Goal: Information Seeking & Learning: Learn about a topic

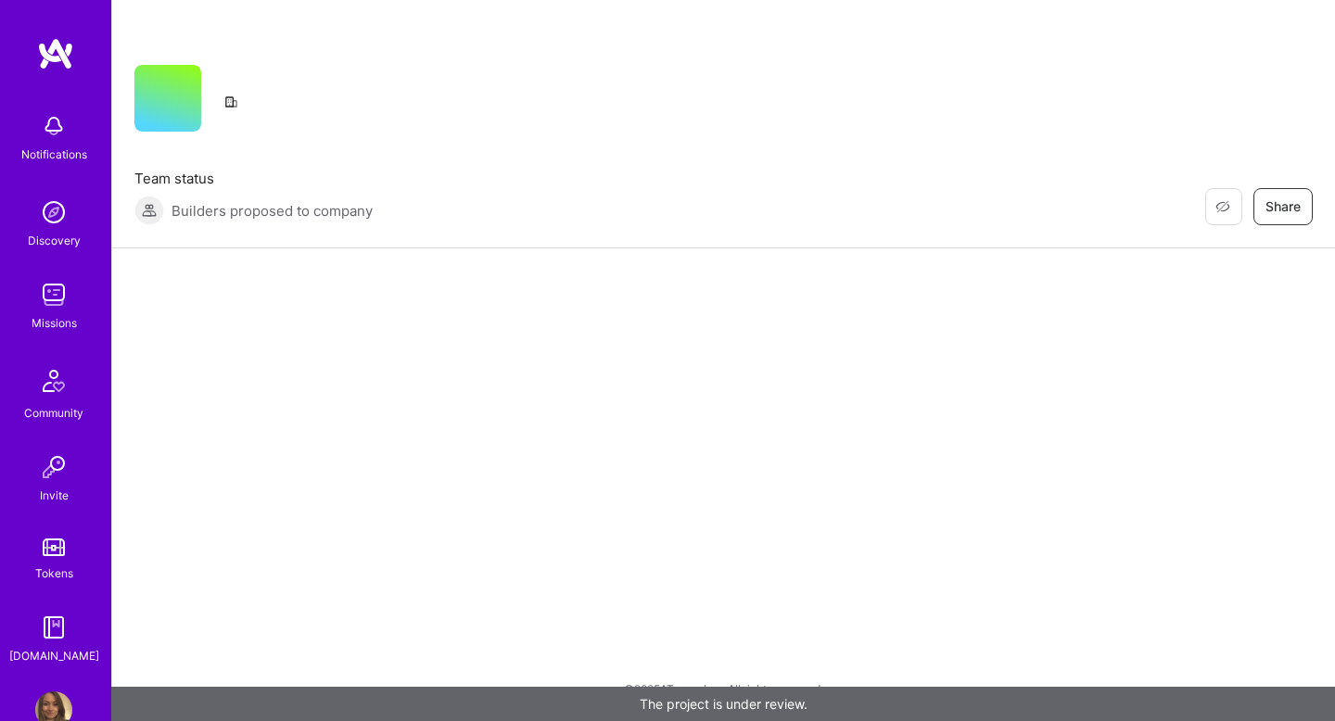
click at [57, 217] on img at bounding box center [53, 212] width 37 height 37
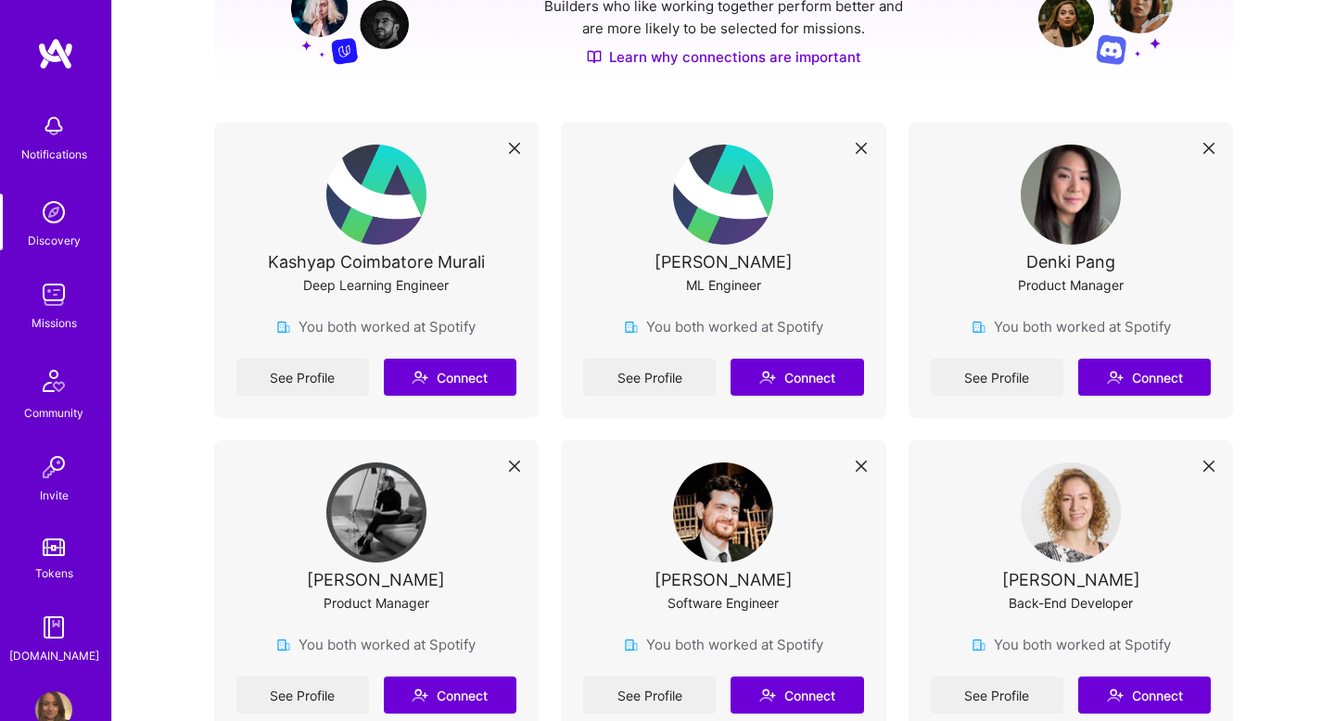
scroll to position [307, 0]
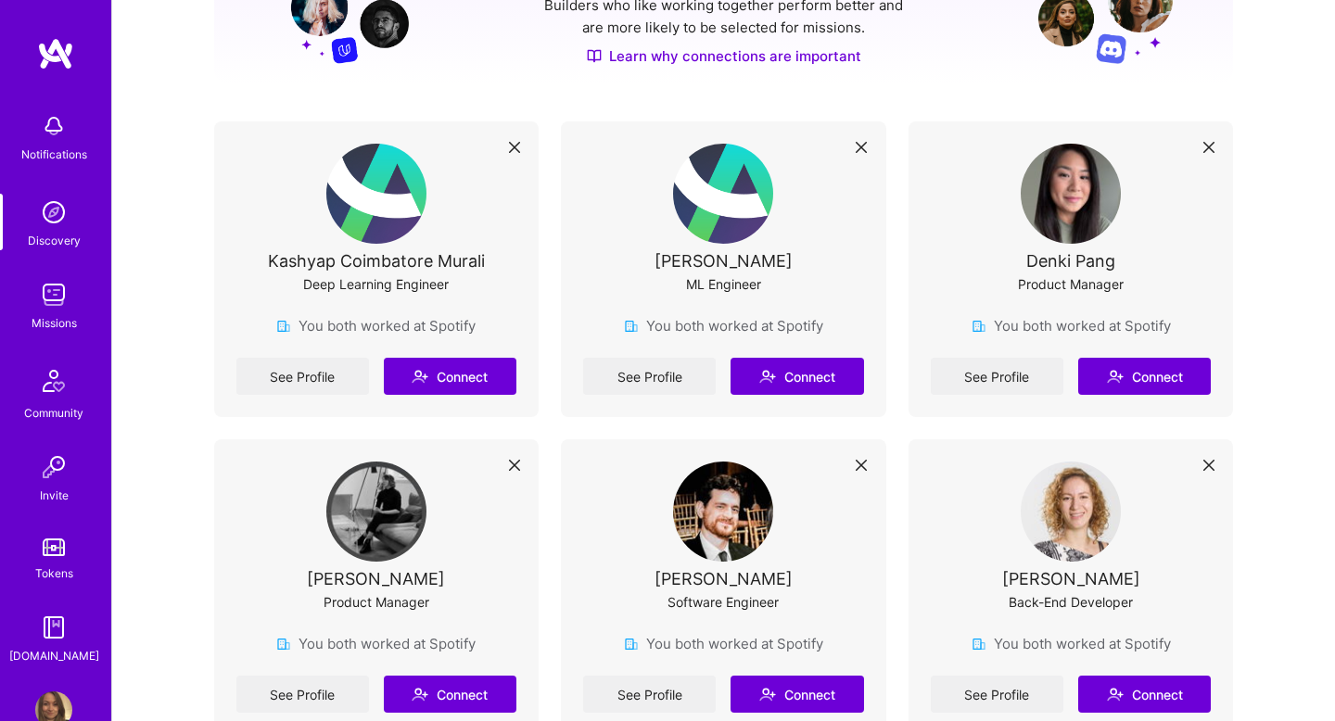
click at [54, 294] on img at bounding box center [53, 294] width 37 height 37
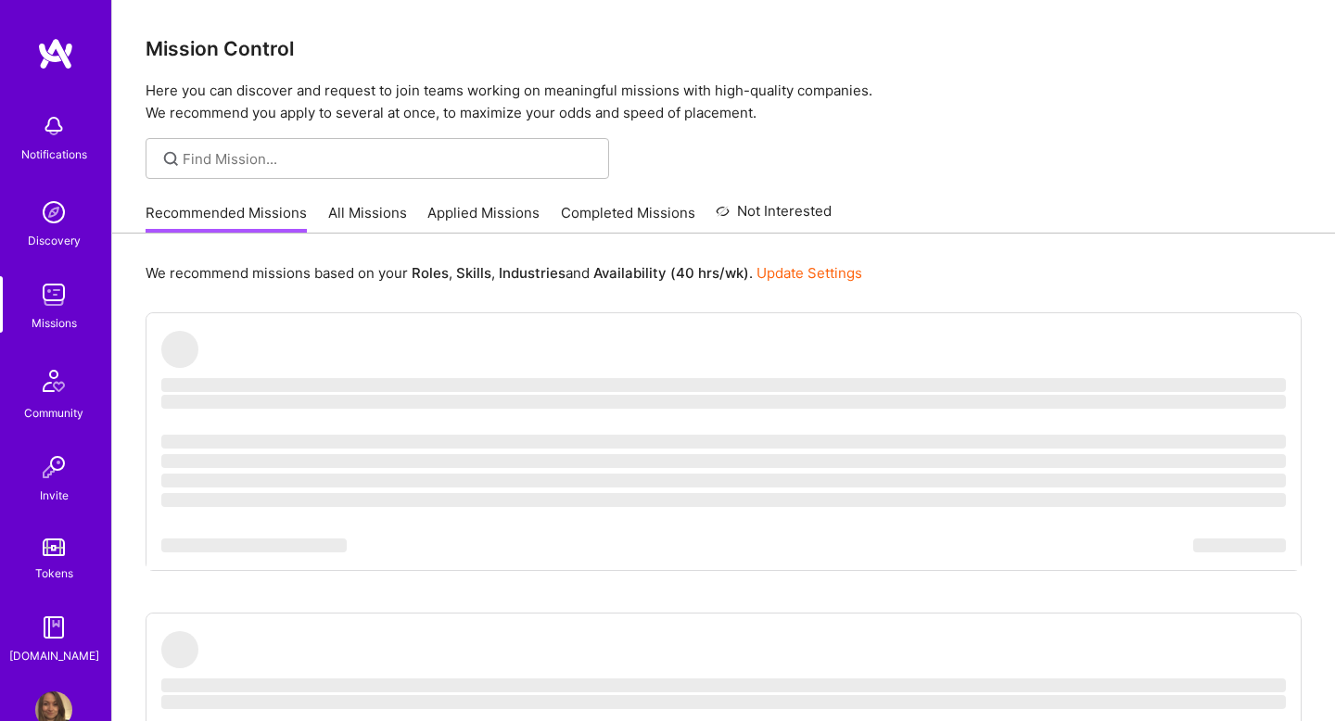
scroll to position [12, 0]
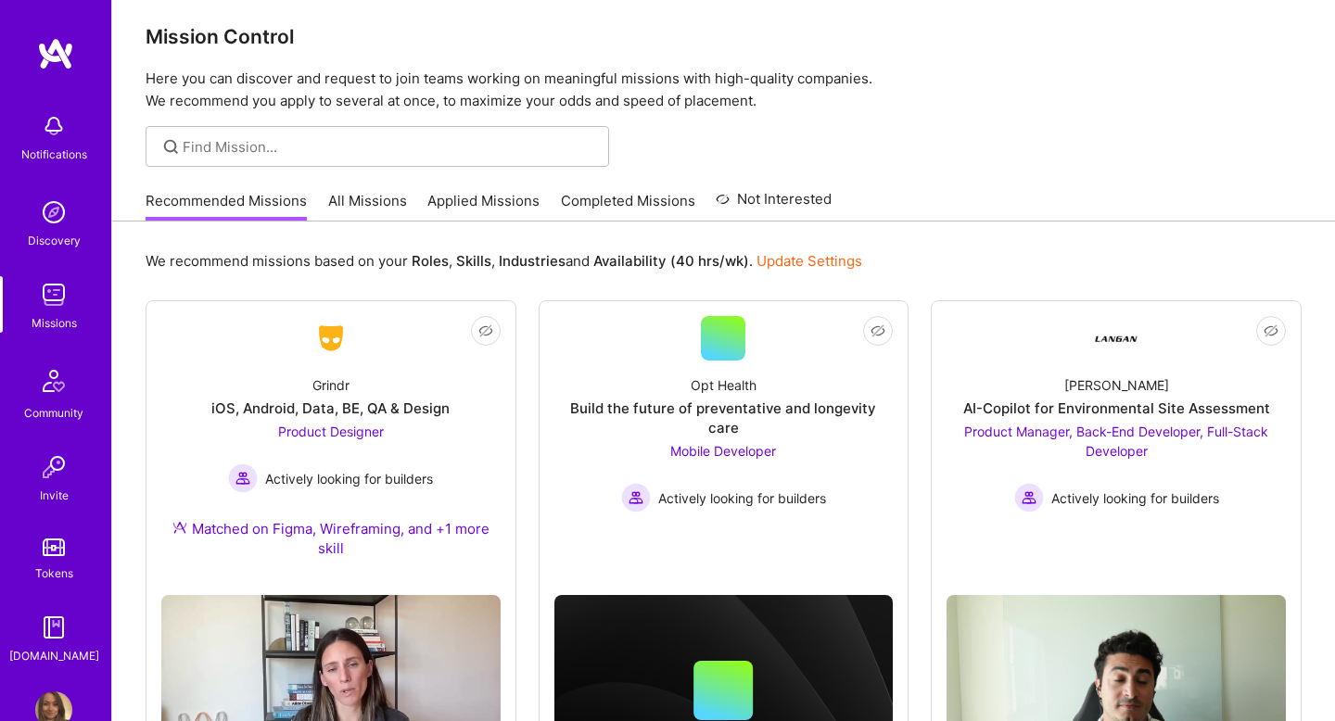
click at [387, 197] on link "All Missions" at bounding box center [367, 206] width 79 height 31
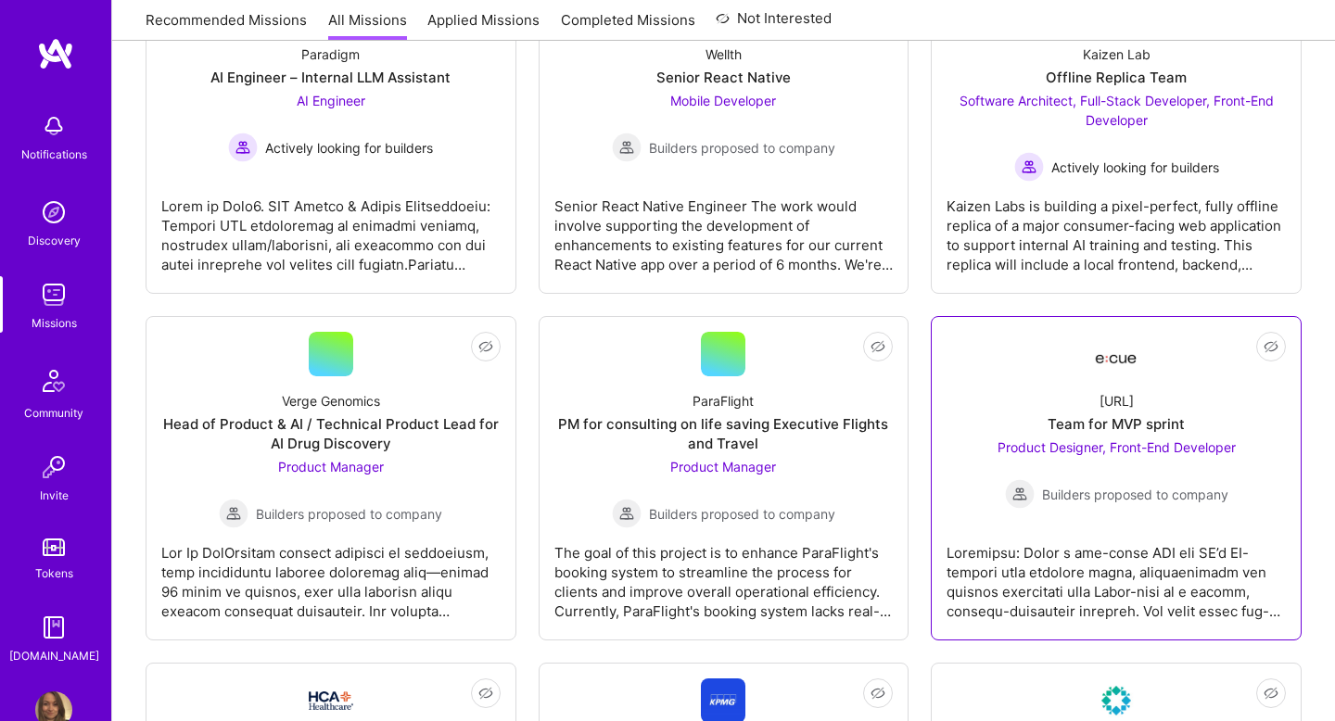
scroll to position [403, 0]
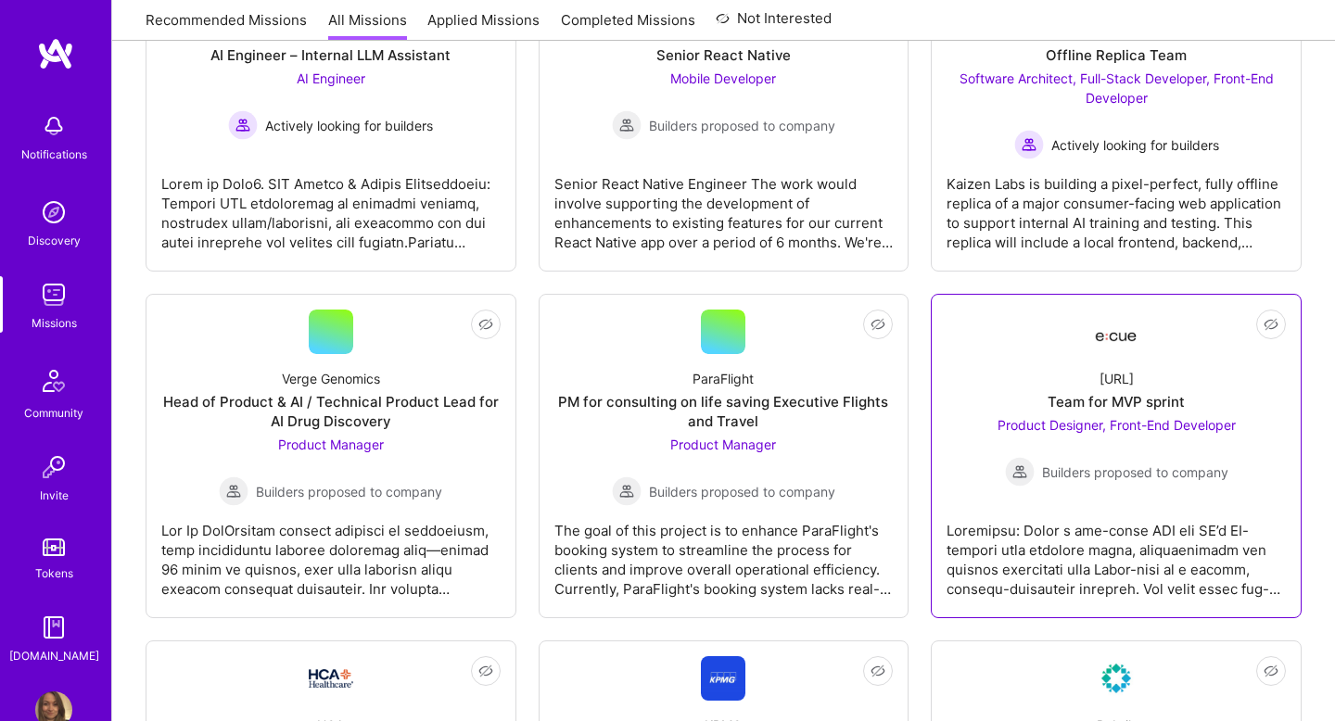
click at [1130, 405] on div "Team for MVP sprint" at bounding box center [1116, 401] width 137 height 19
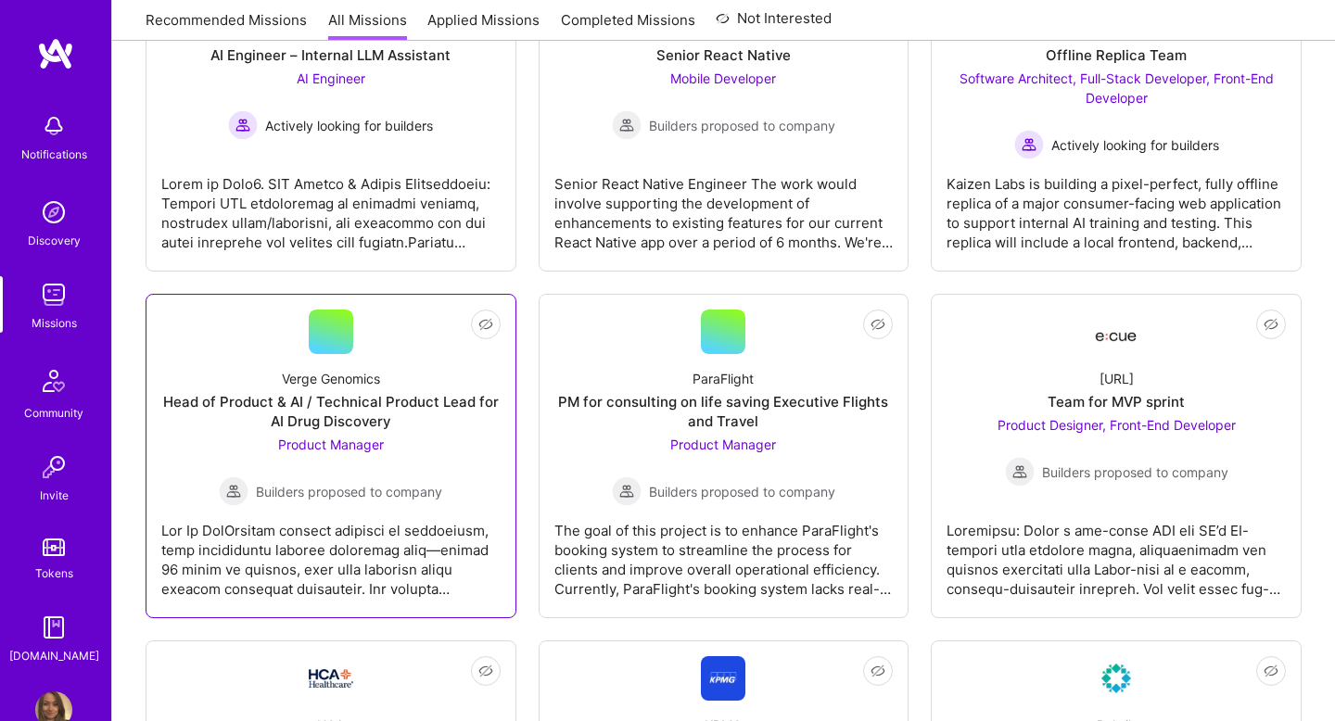
click at [423, 397] on div "Head of Product & AI / Technical Product Lead for AI Drug Discovery" at bounding box center [330, 411] width 339 height 39
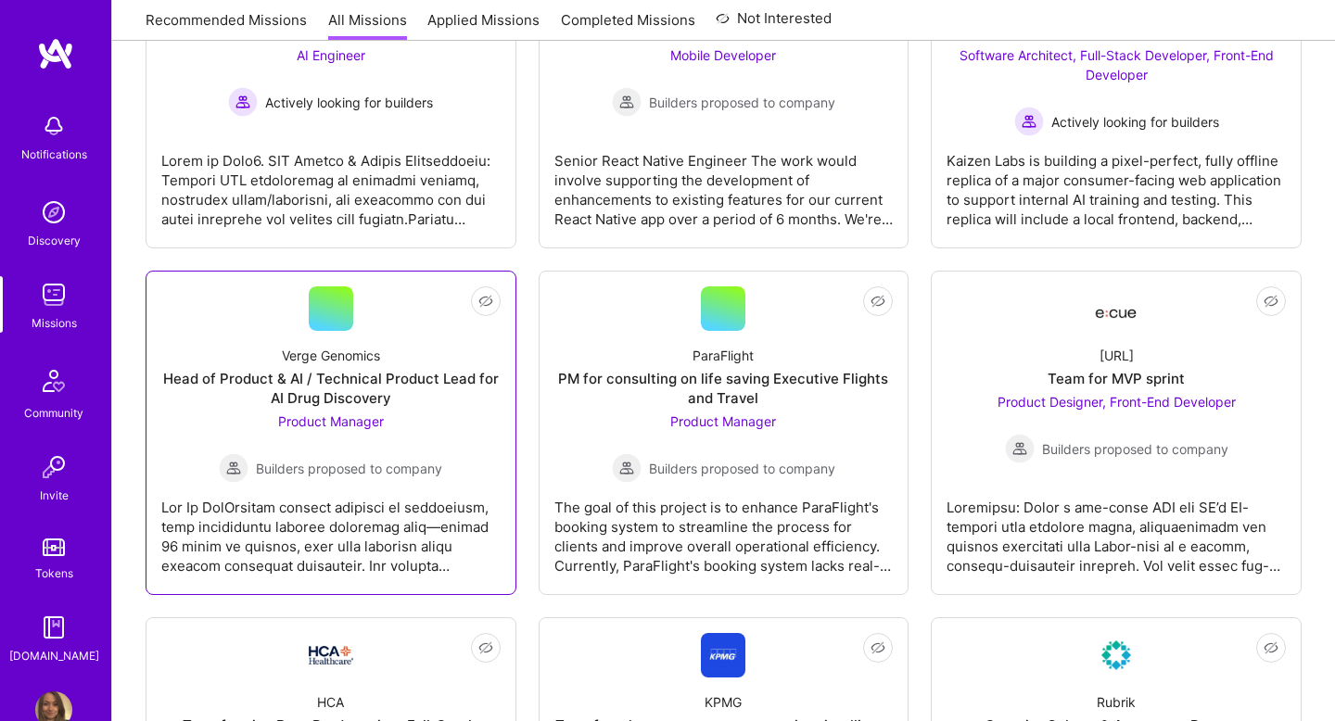
scroll to position [432, 0]
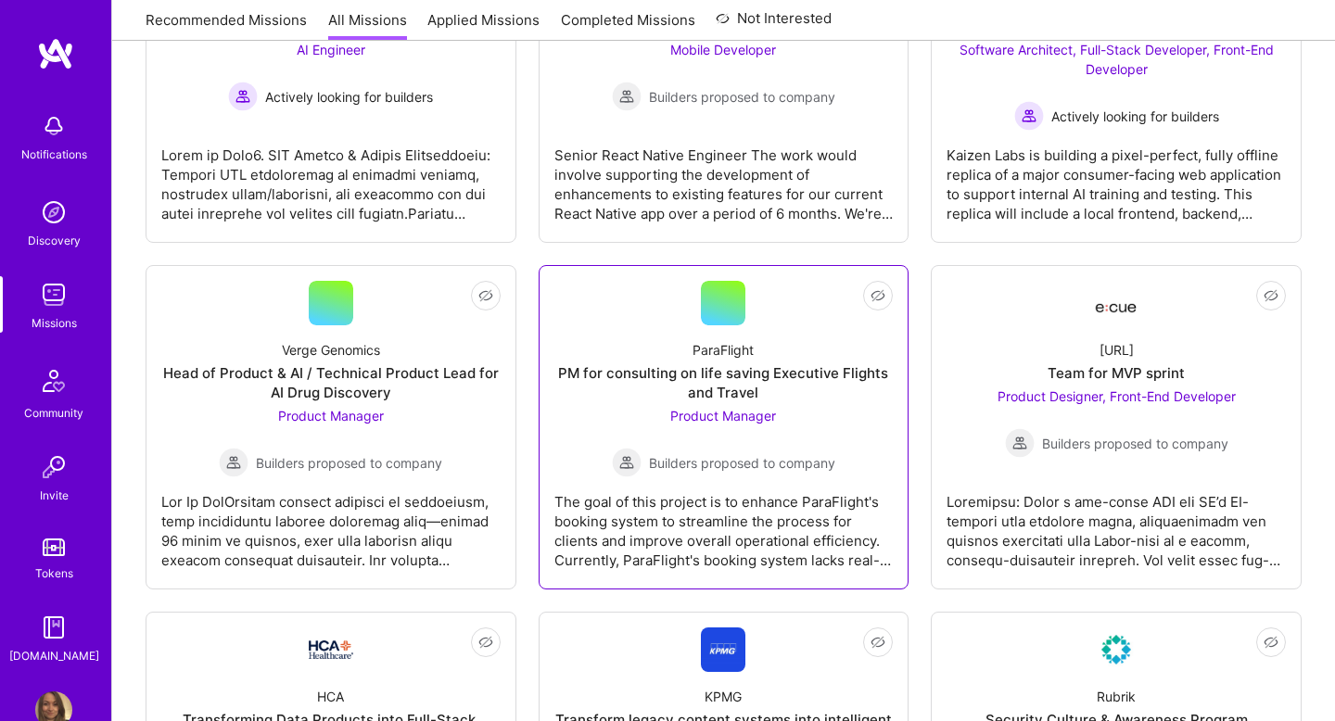
click at [751, 388] on div "PM for consulting on life saving Executive Flights and Travel" at bounding box center [723, 382] width 339 height 39
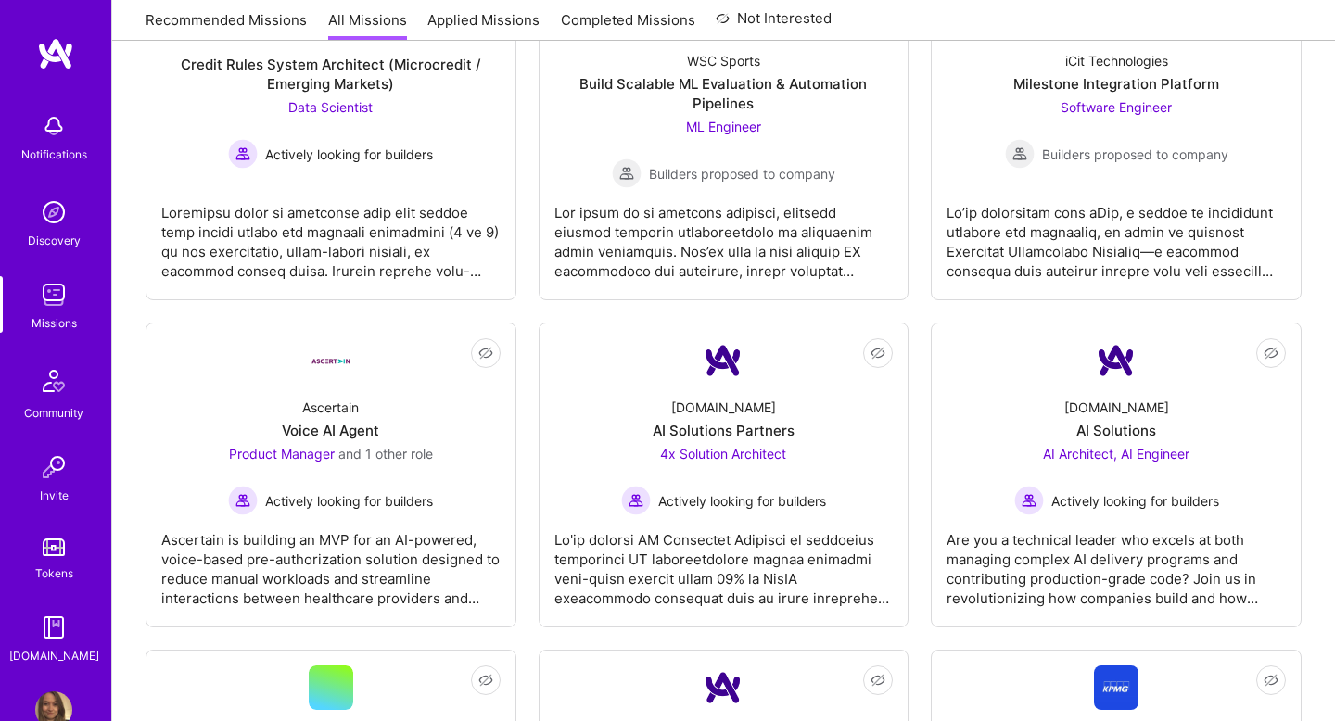
scroll to position [3925, 0]
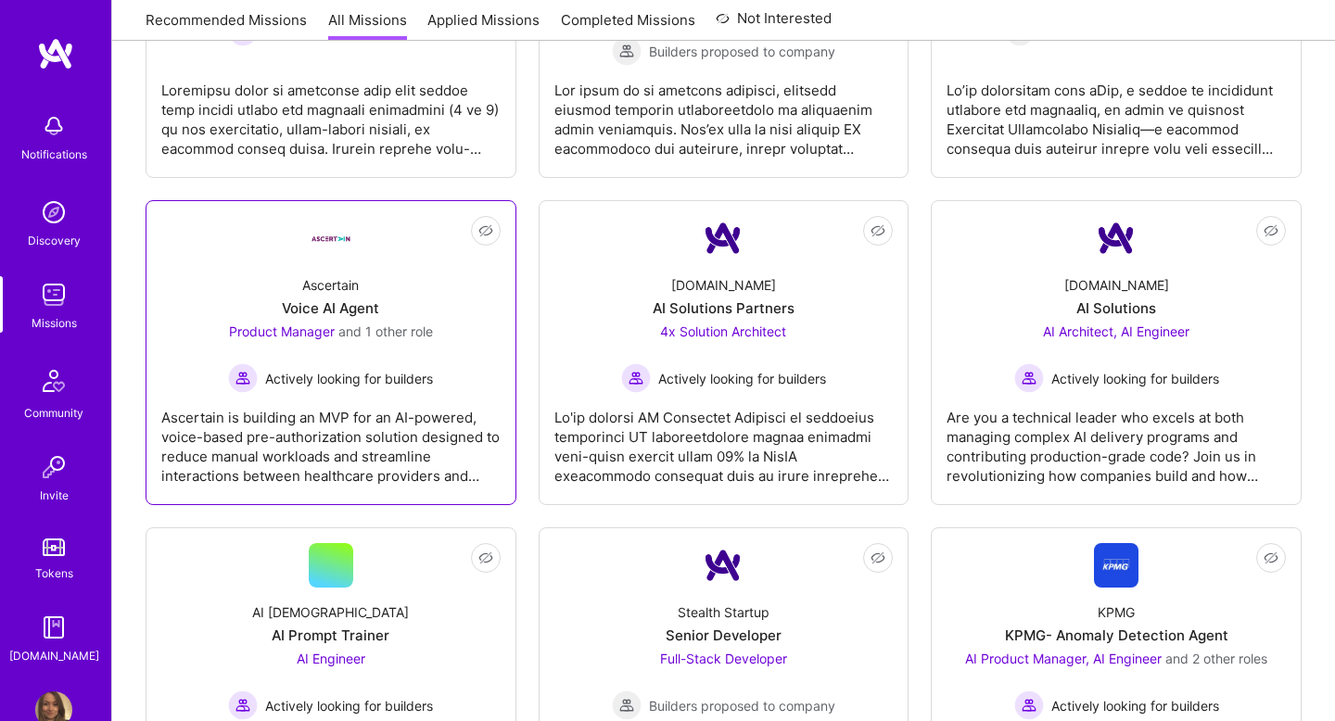
click at [340, 321] on div "Ascertain Voice AI Agent Product Manager and 1 other role Actively looking for …" at bounding box center [330, 327] width 339 height 133
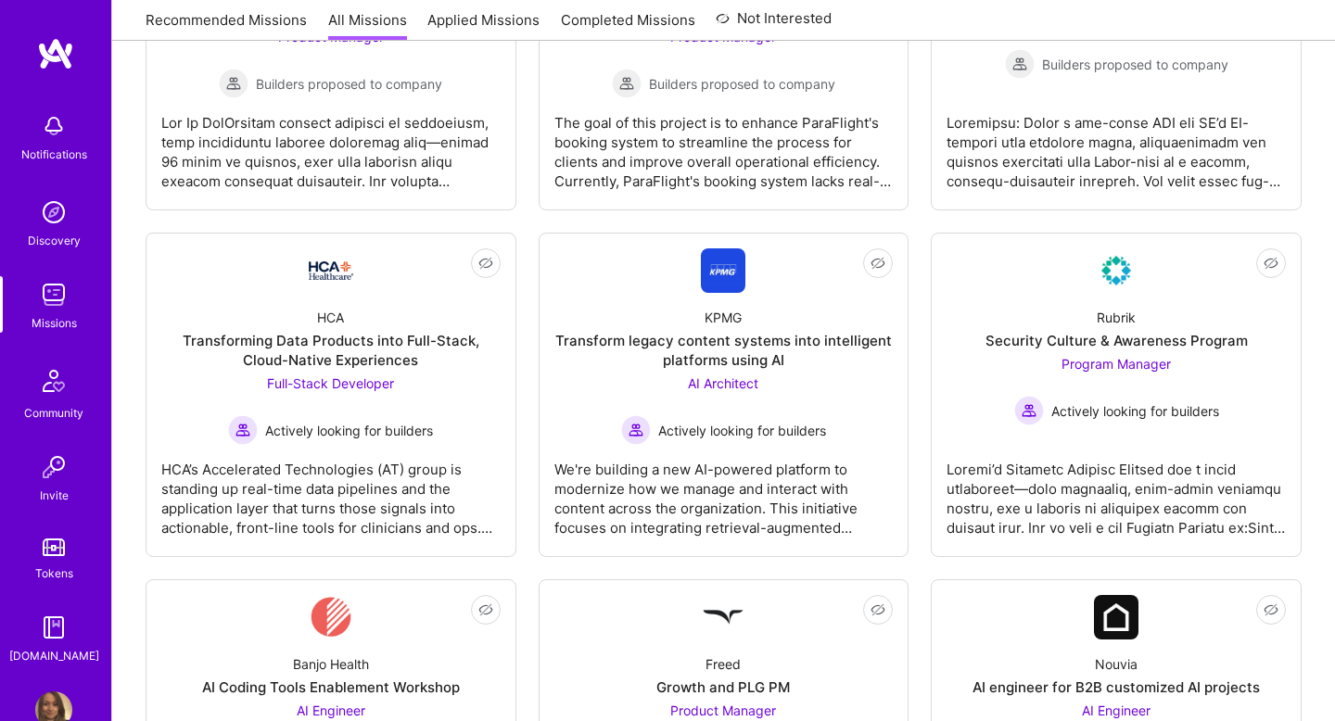
scroll to position [0, 0]
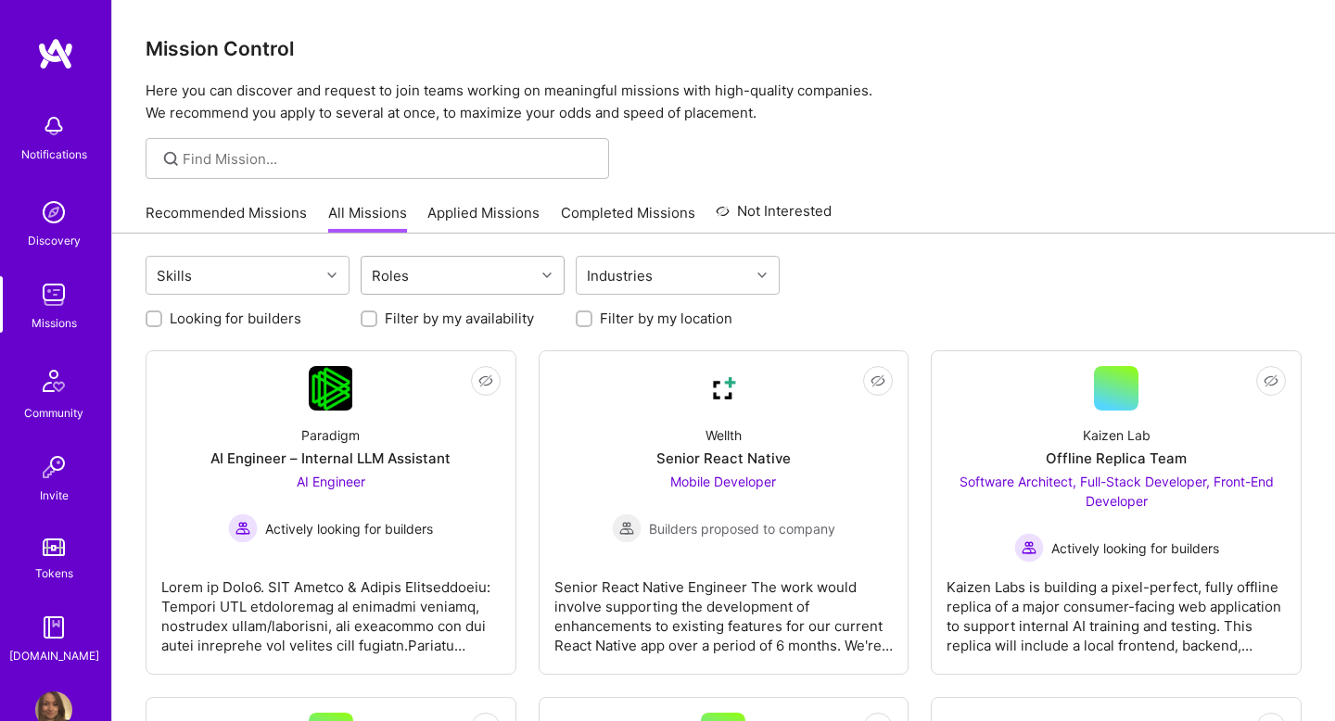
click at [412, 271] on div "Roles" at bounding box center [448, 275] width 173 height 37
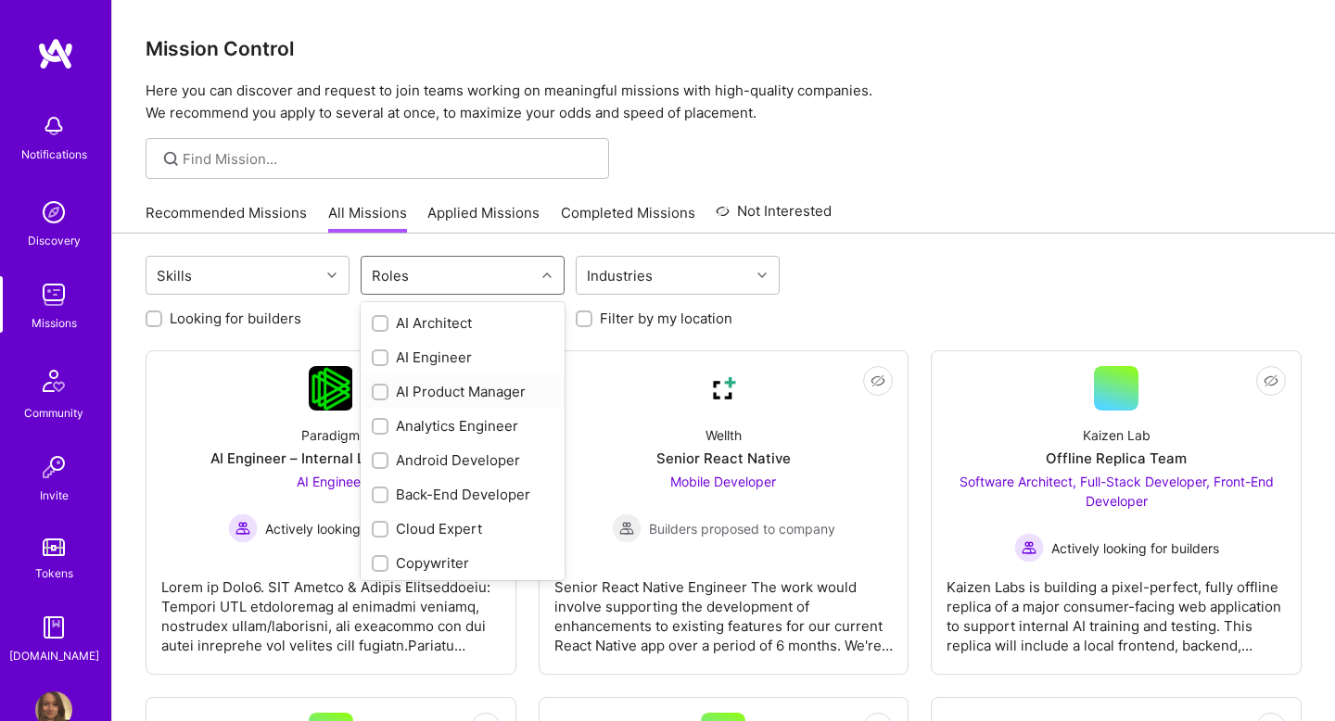
click at [381, 395] on input "checkbox" at bounding box center [381, 393] width 13 height 13
checkbox input "true"
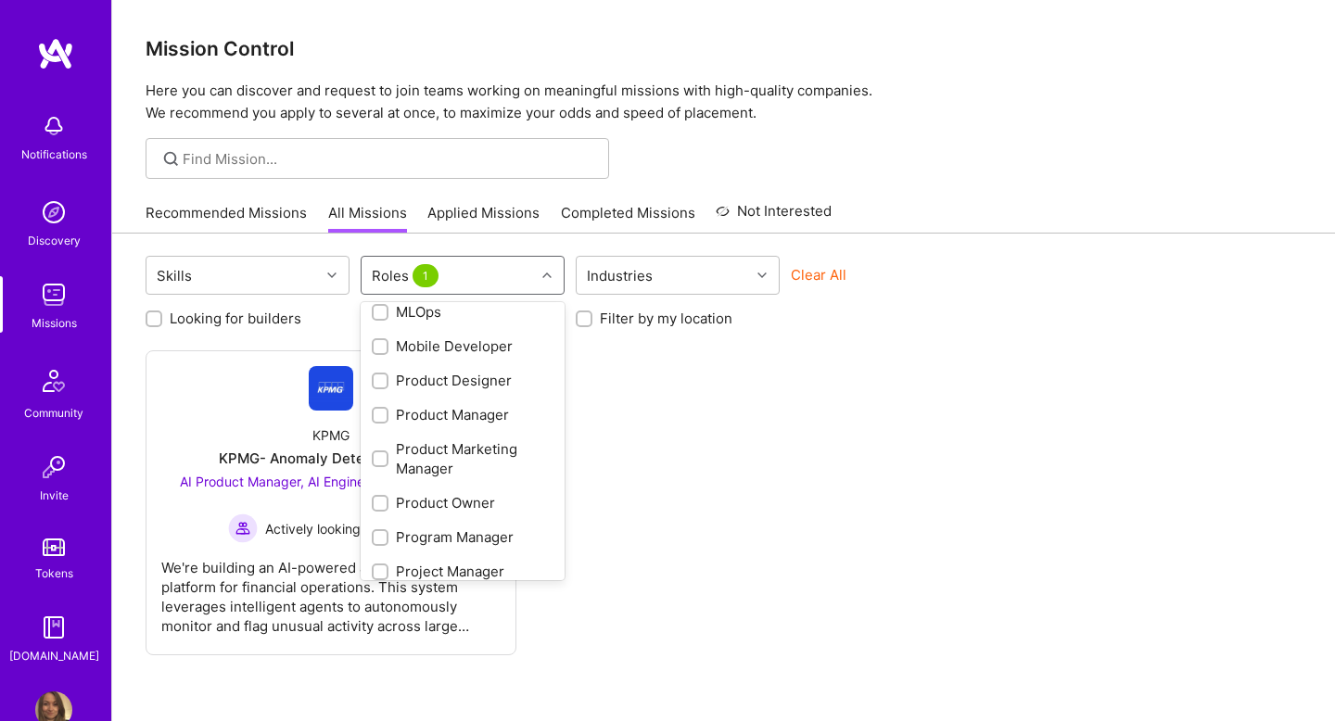
scroll to position [752, 0]
click at [377, 410] on input "checkbox" at bounding box center [381, 415] width 13 height 13
checkbox input "true"
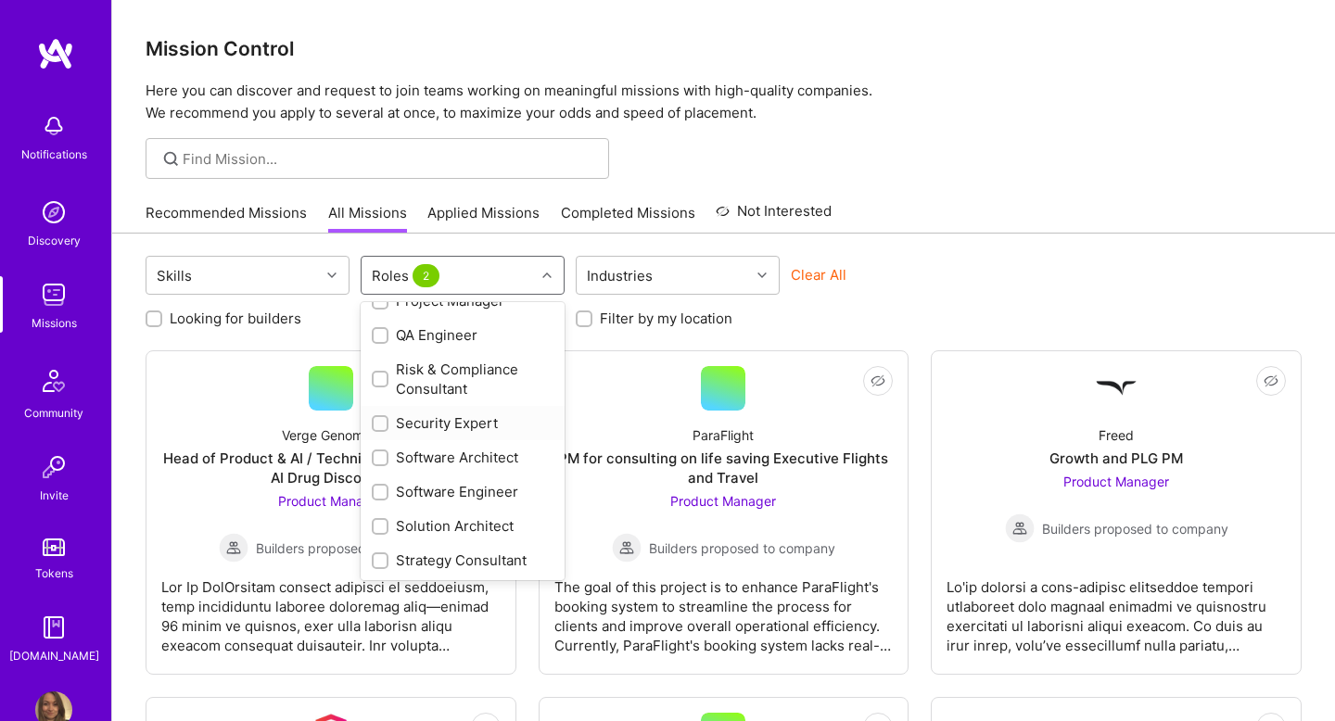
scroll to position [1057, 0]
click at [384, 520] on input "checkbox" at bounding box center [381, 526] width 13 height 13
checkbox input "true"
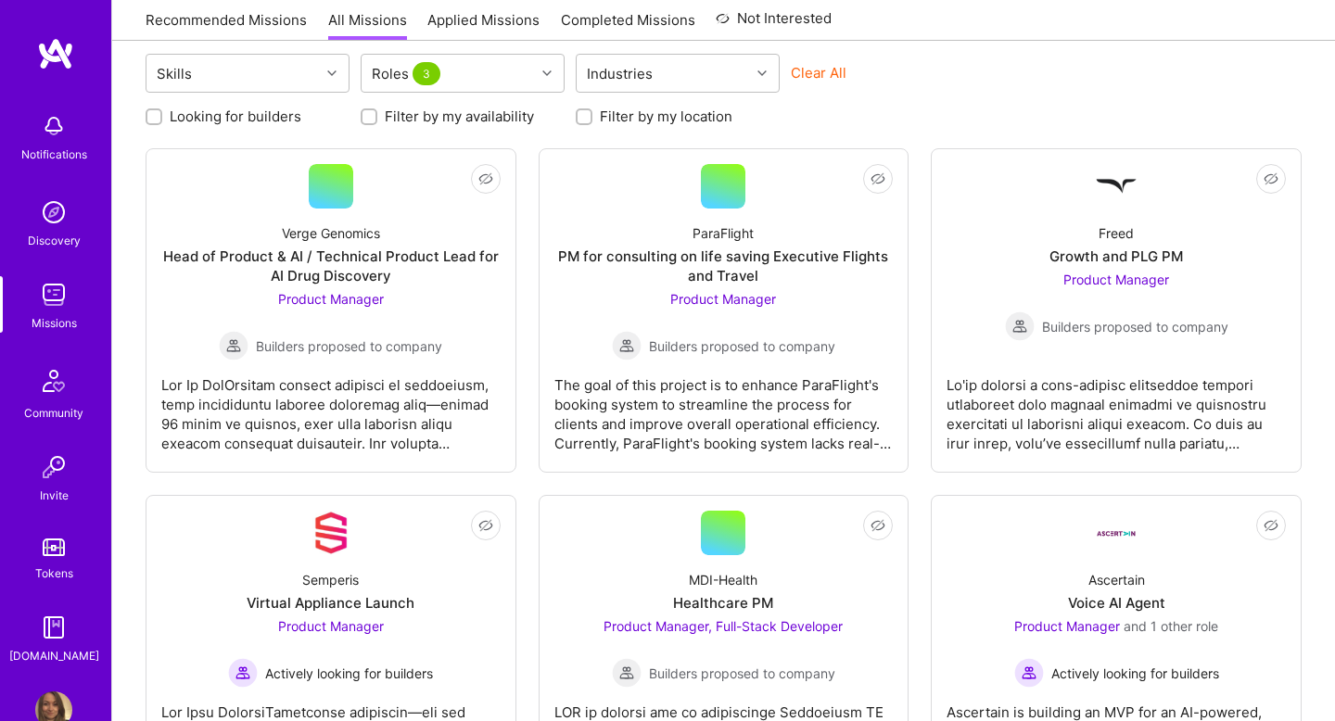
scroll to position [195, 0]
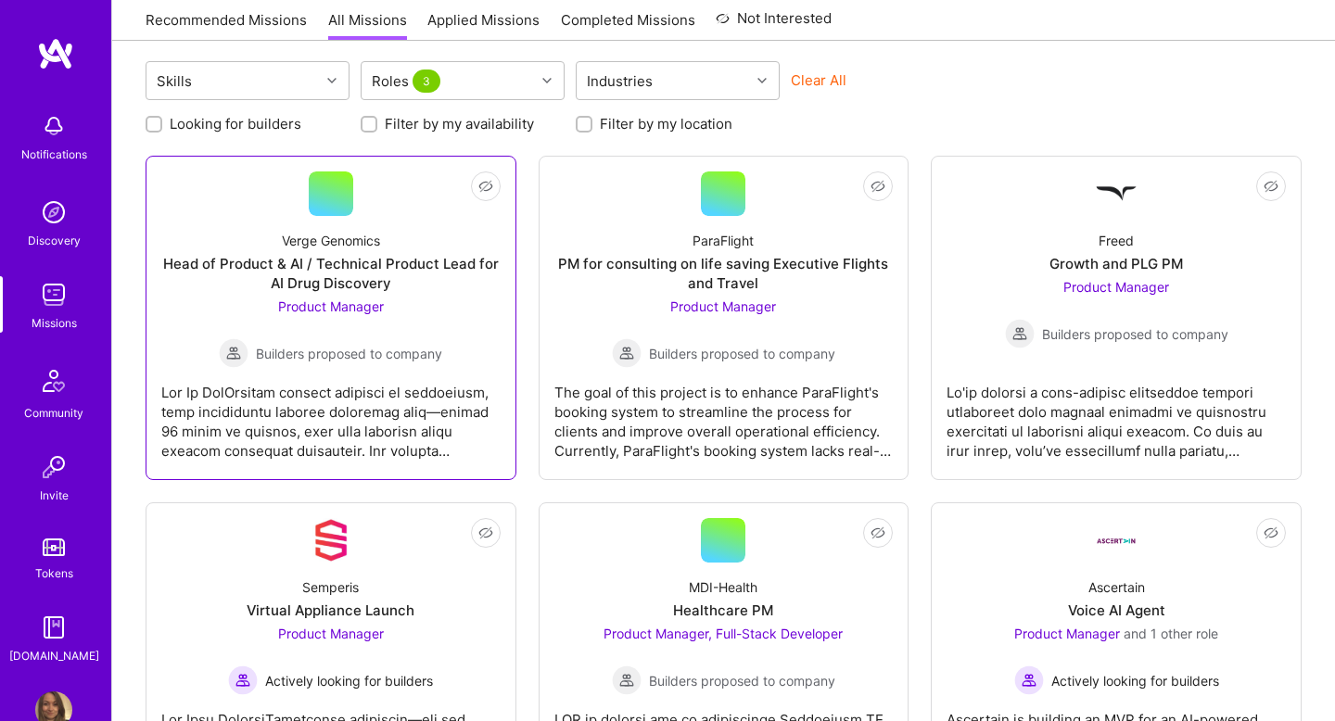
click at [371, 268] on div "Head of Product & AI / Technical Product Lead for AI Drug Discovery" at bounding box center [330, 273] width 339 height 39
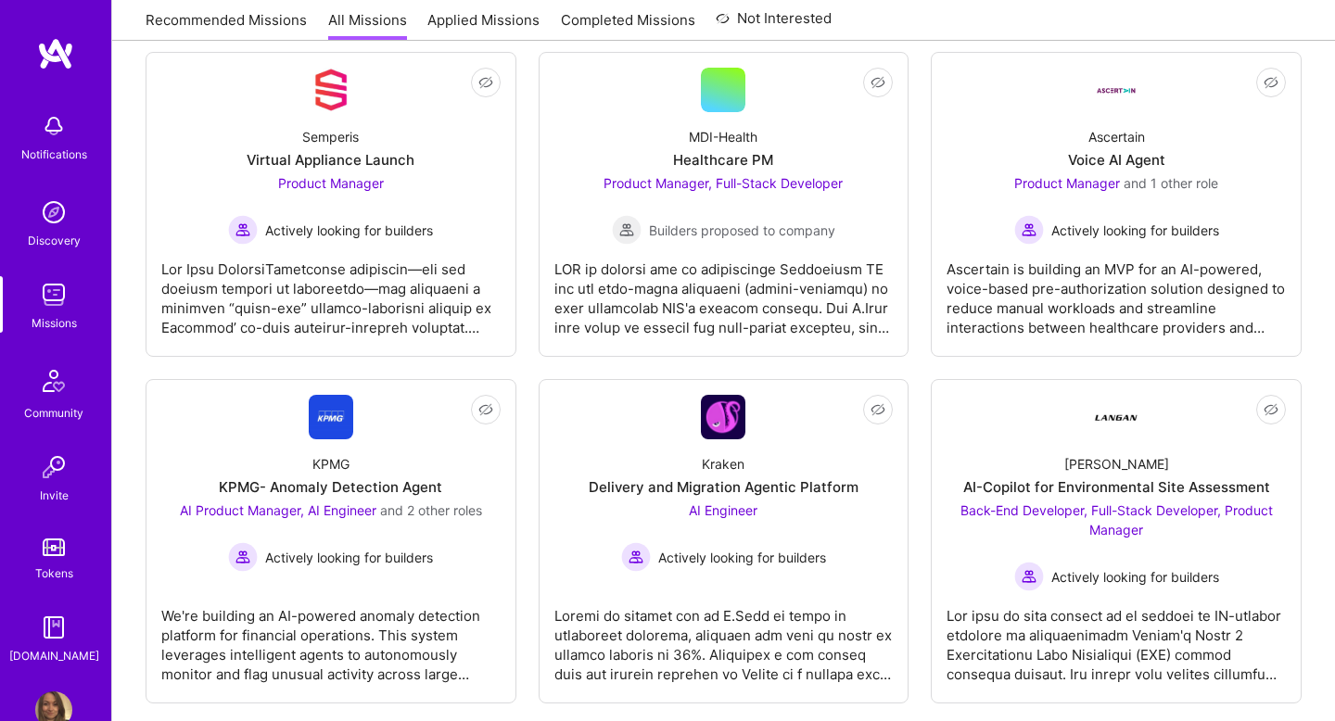
scroll to position [711, 0]
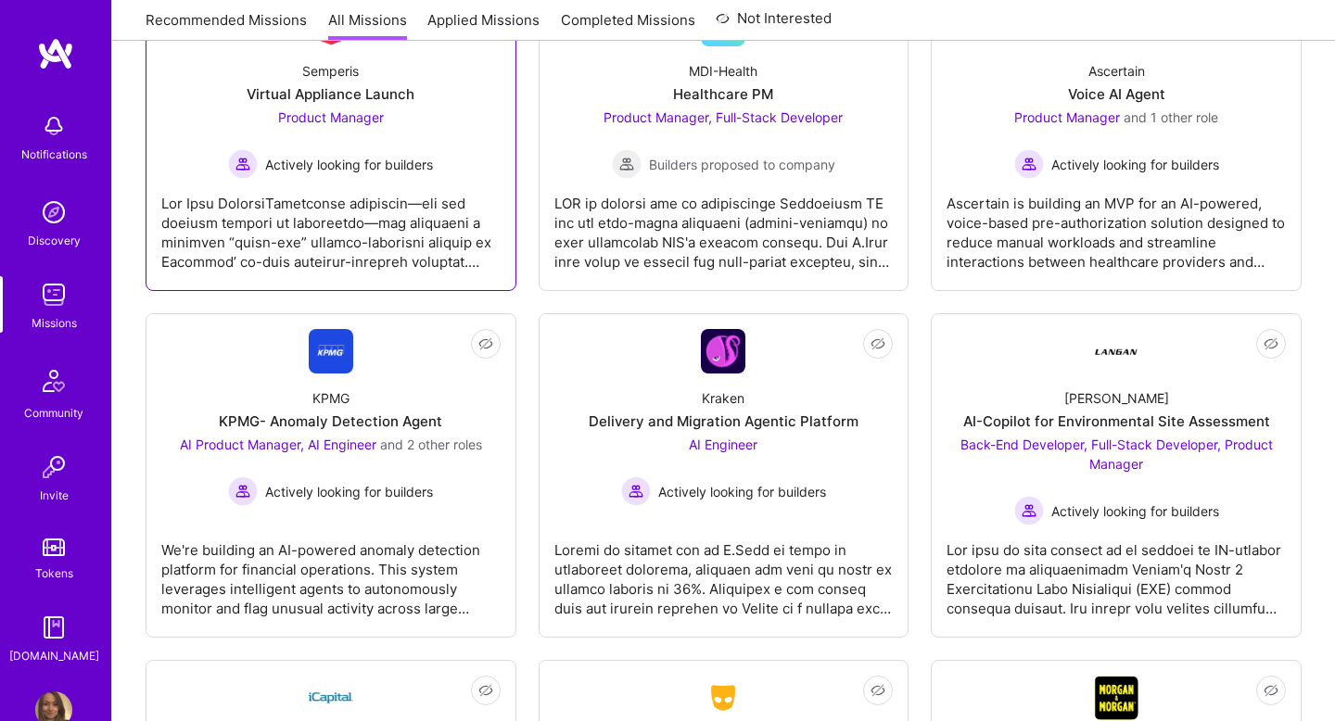
click at [390, 94] on div "Virtual Appliance Launch" at bounding box center [331, 93] width 168 height 19
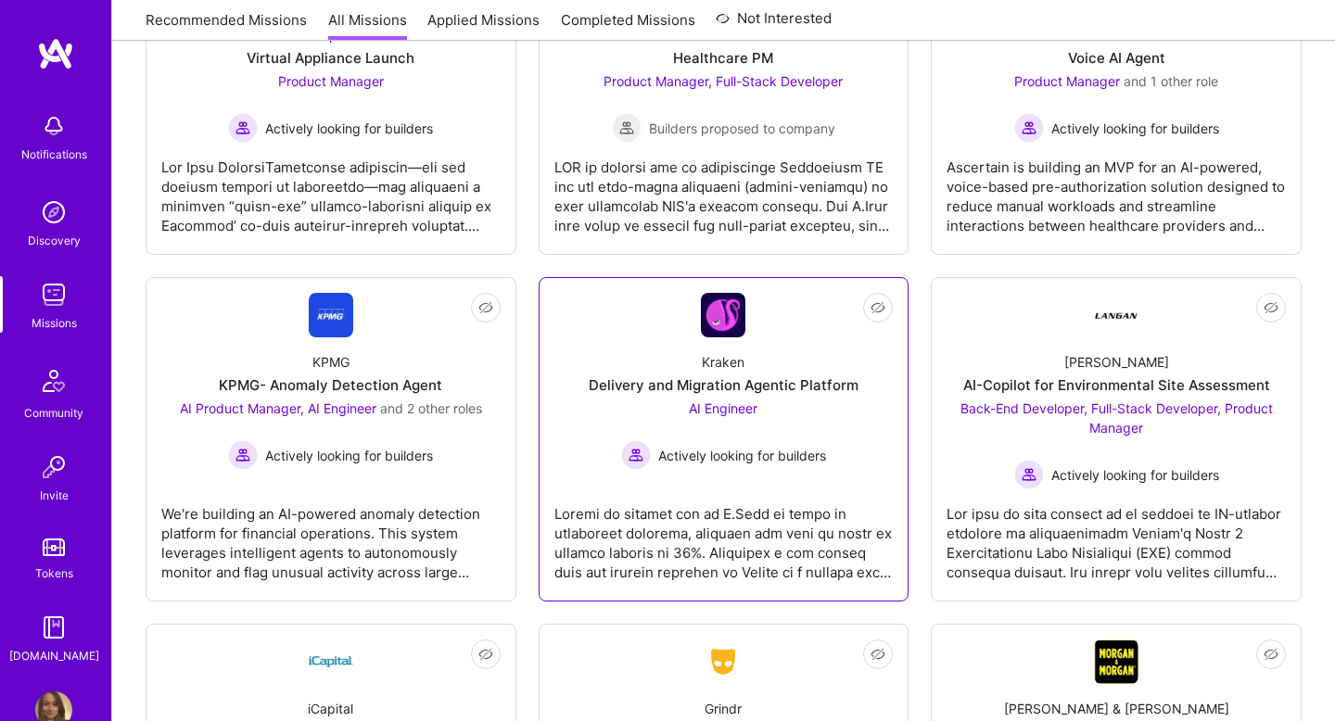
scroll to position [759, 0]
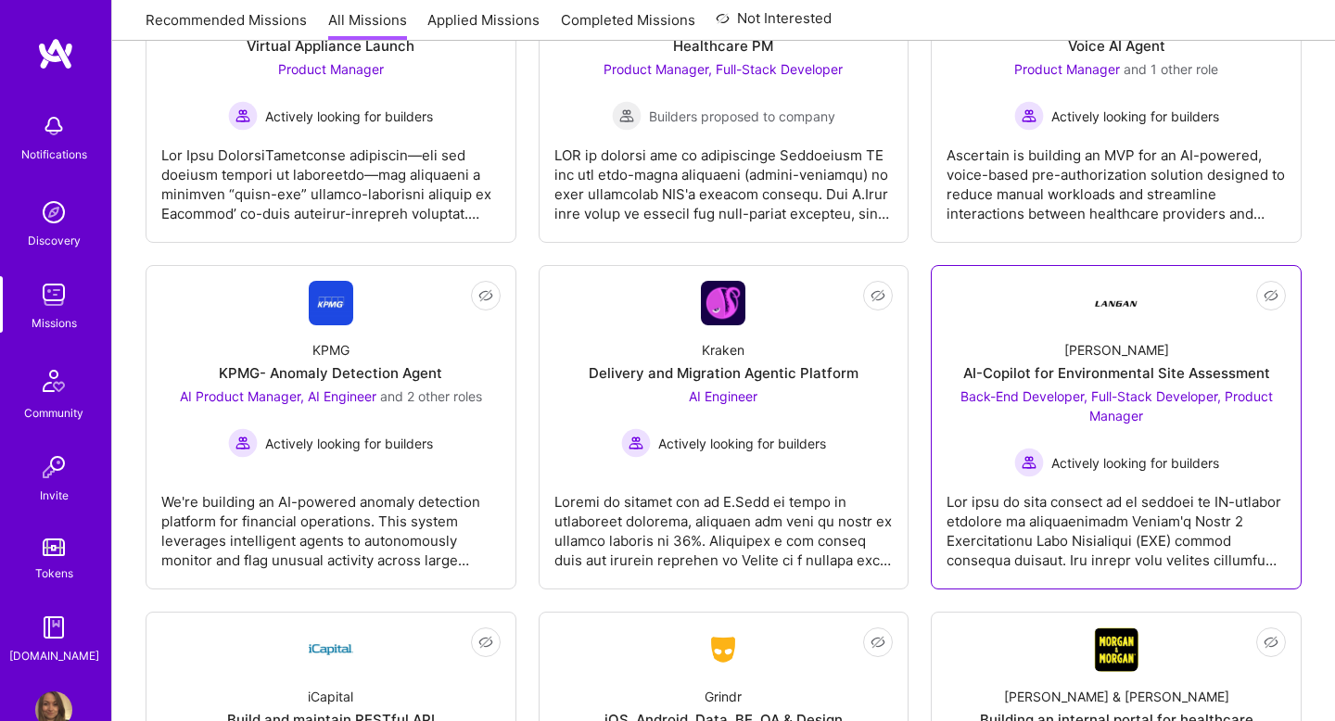
click at [1094, 370] on div "AI-Copilot for Environmental Site Assessment" at bounding box center [1116, 372] width 307 height 19
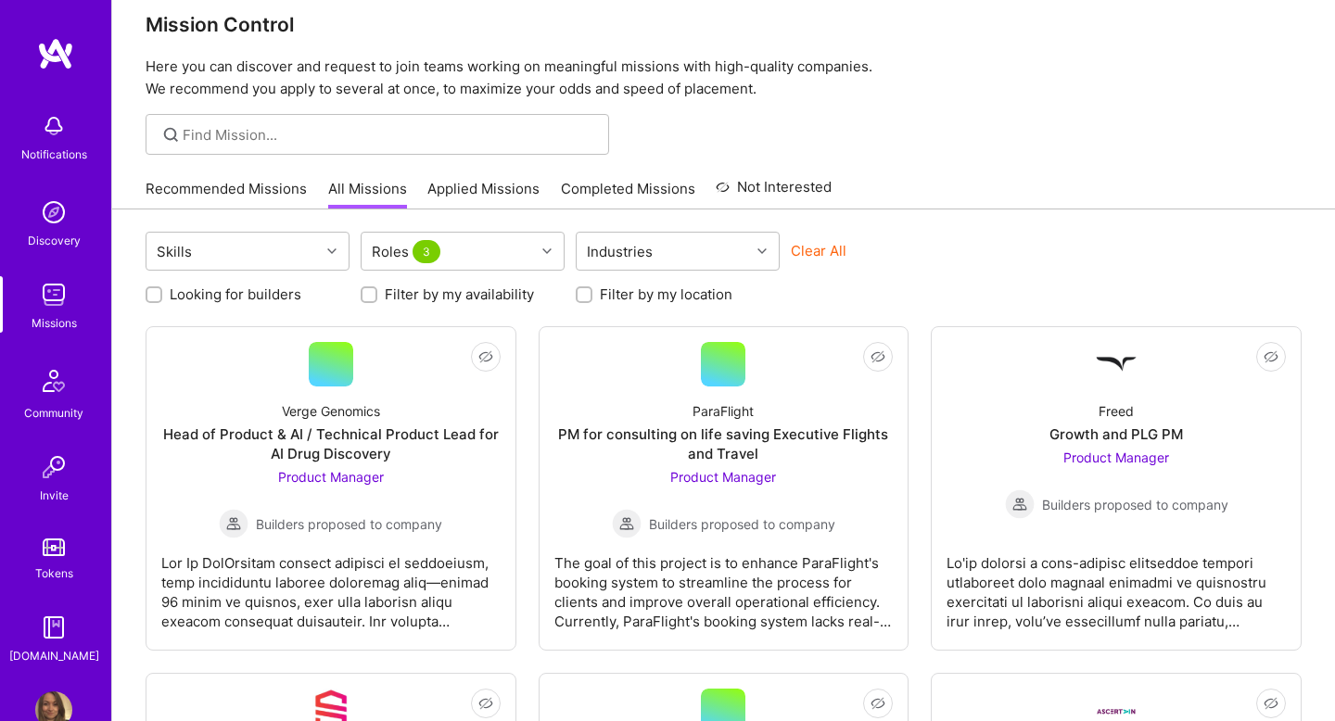
scroll to position [0, 0]
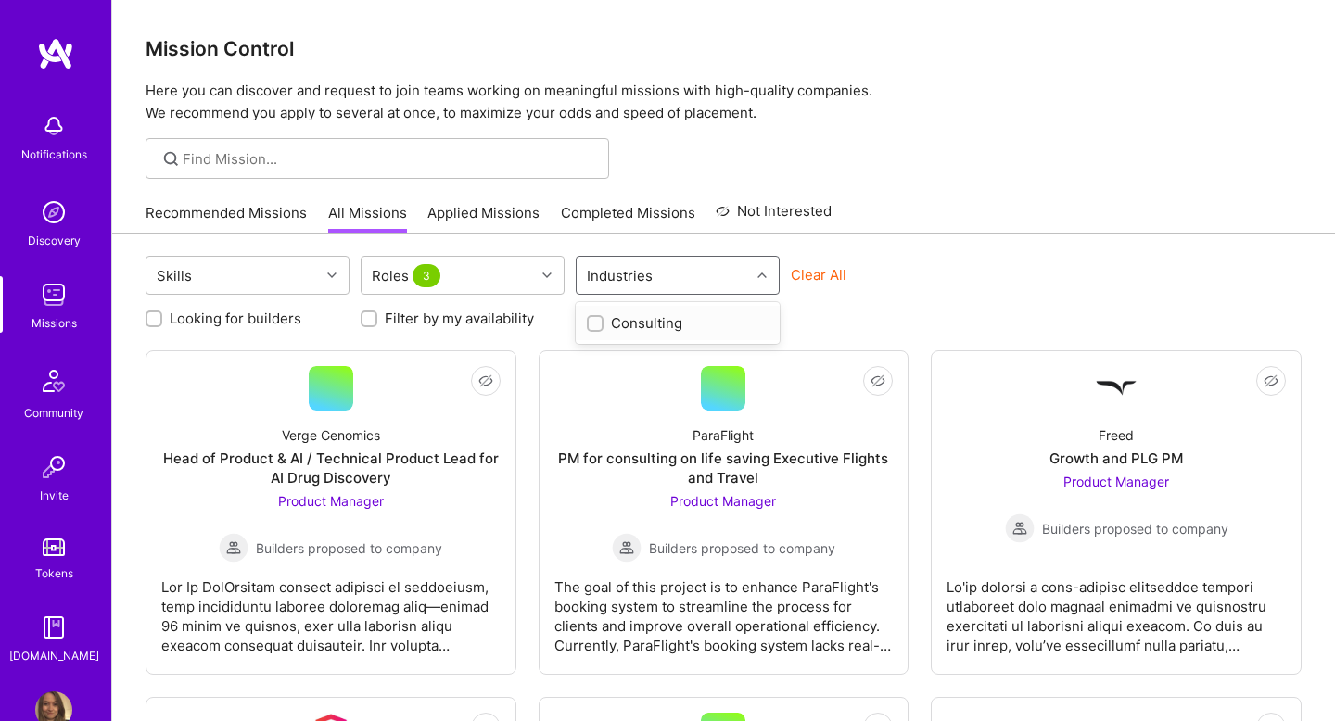
click at [610, 279] on div "Industries" at bounding box center [619, 275] width 75 height 27
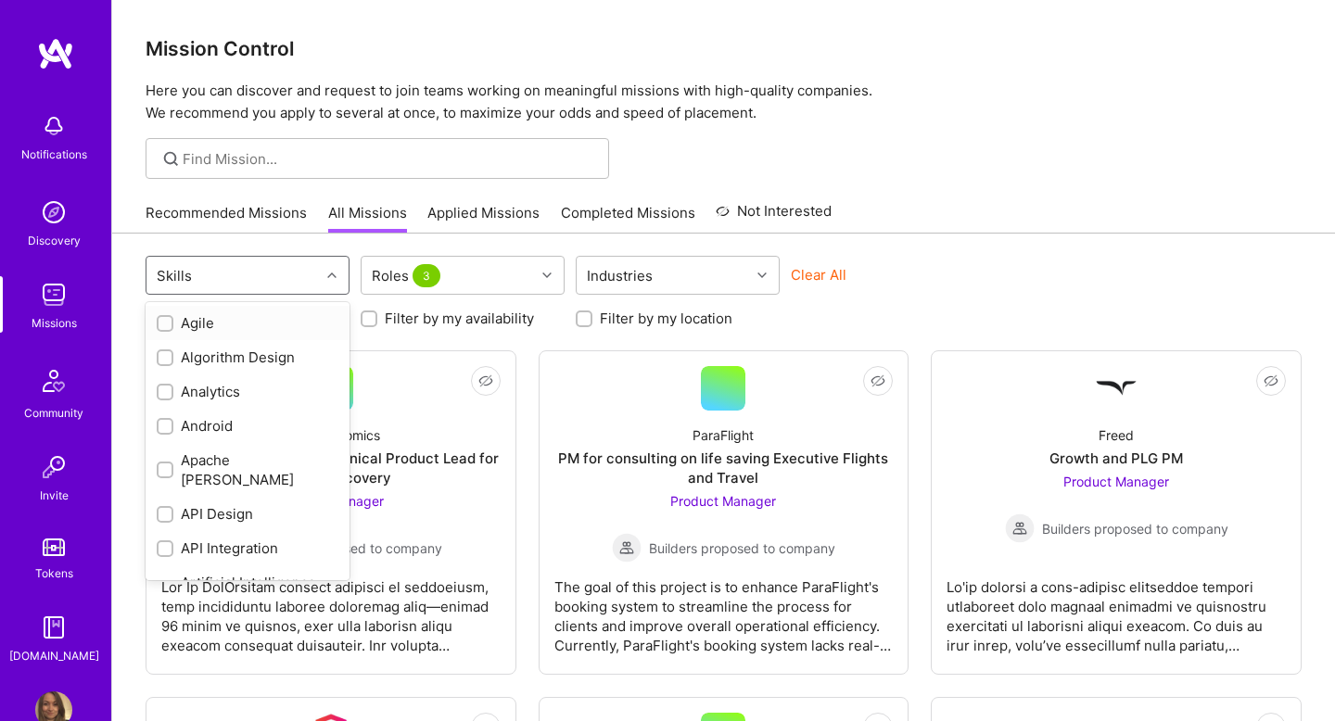
click at [282, 273] on div "Skills" at bounding box center [232, 275] width 173 height 37
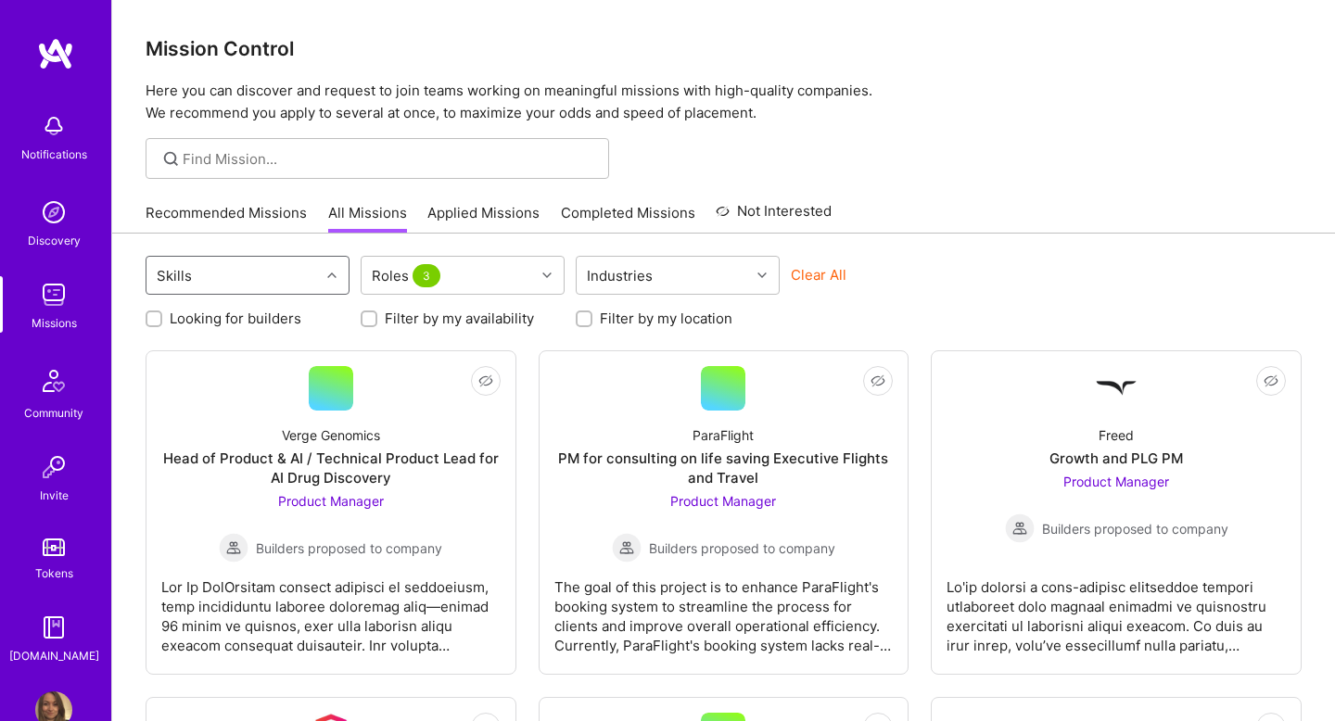
click at [282, 273] on div "Skills" at bounding box center [232, 275] width 173 height 37
click at [248, 326] on label "Looking for builders" at bounding box center [236, 318] width 132 height 19
click at [162, 326] on input "Looking for builders" at bounding box center [155, 319] width 13 height 13
checkbox input "true"
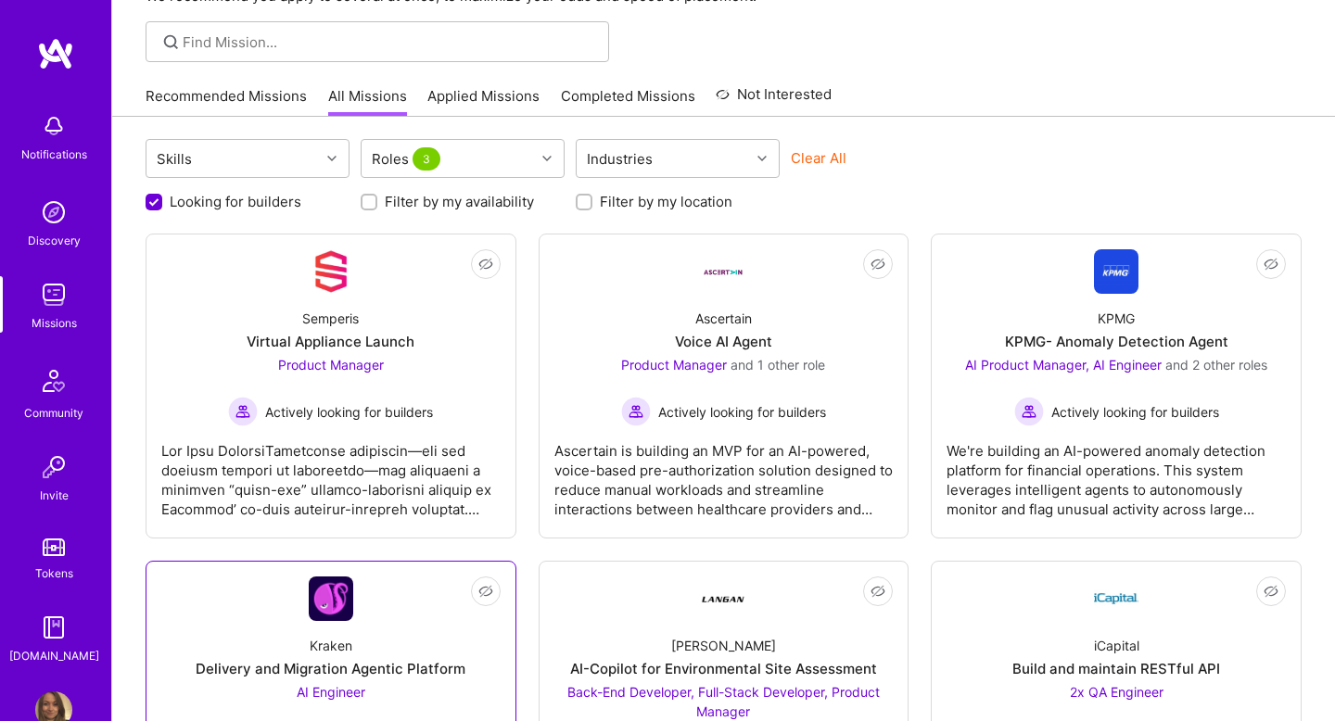
scroll to position [77, 0]
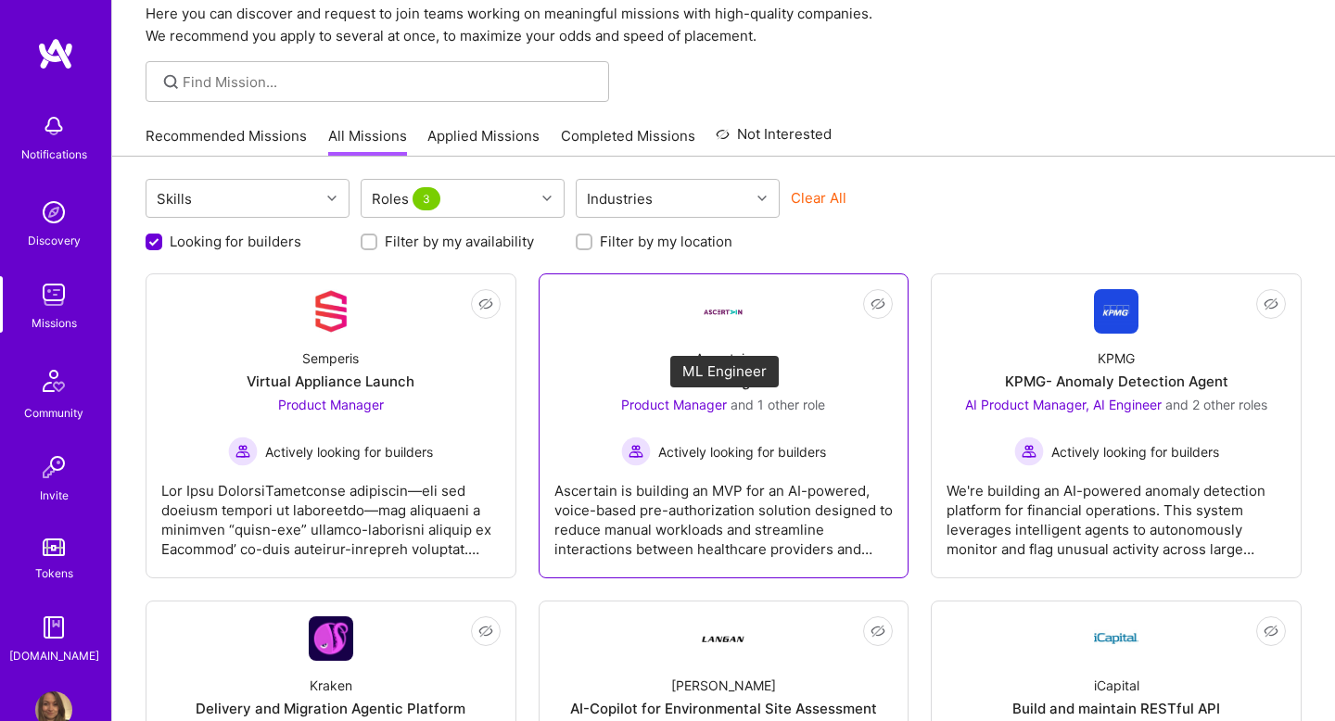
click at [732, 401] on span "and 1 other role" at bounding box center [778, 405] width 95 height 16
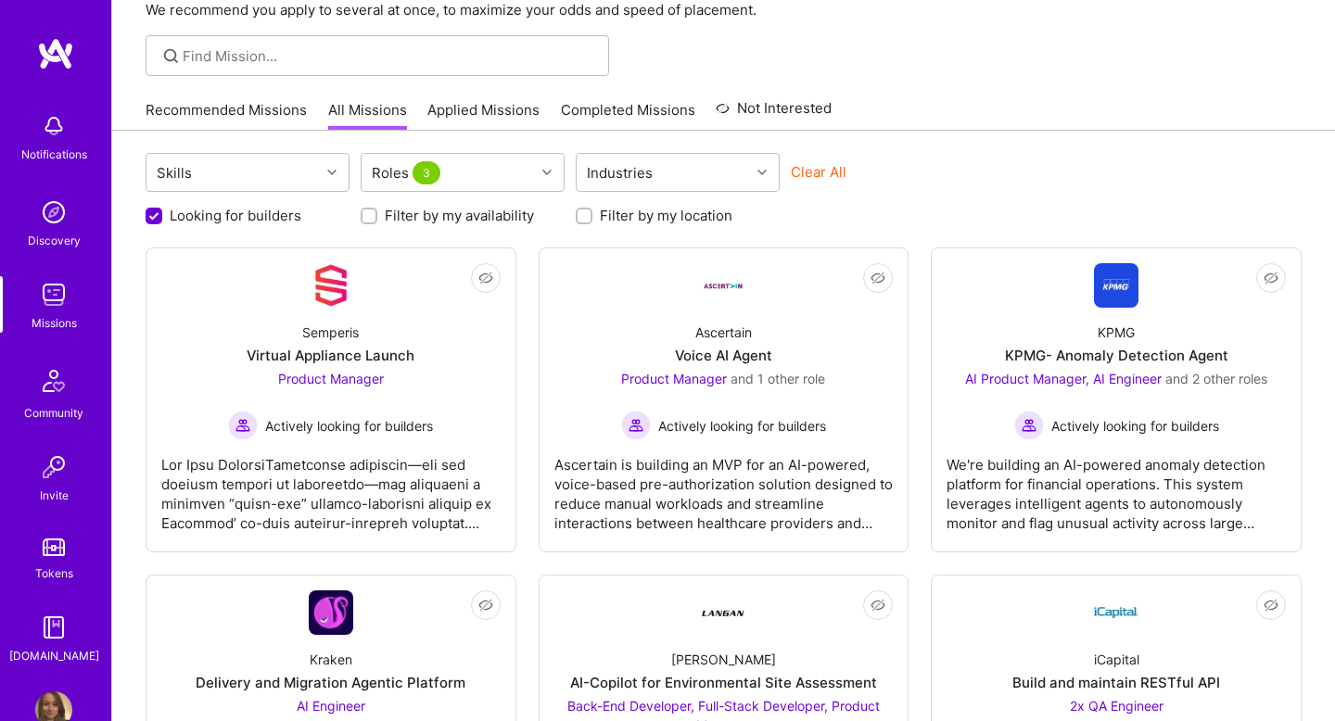
scroll to position [0, 0]
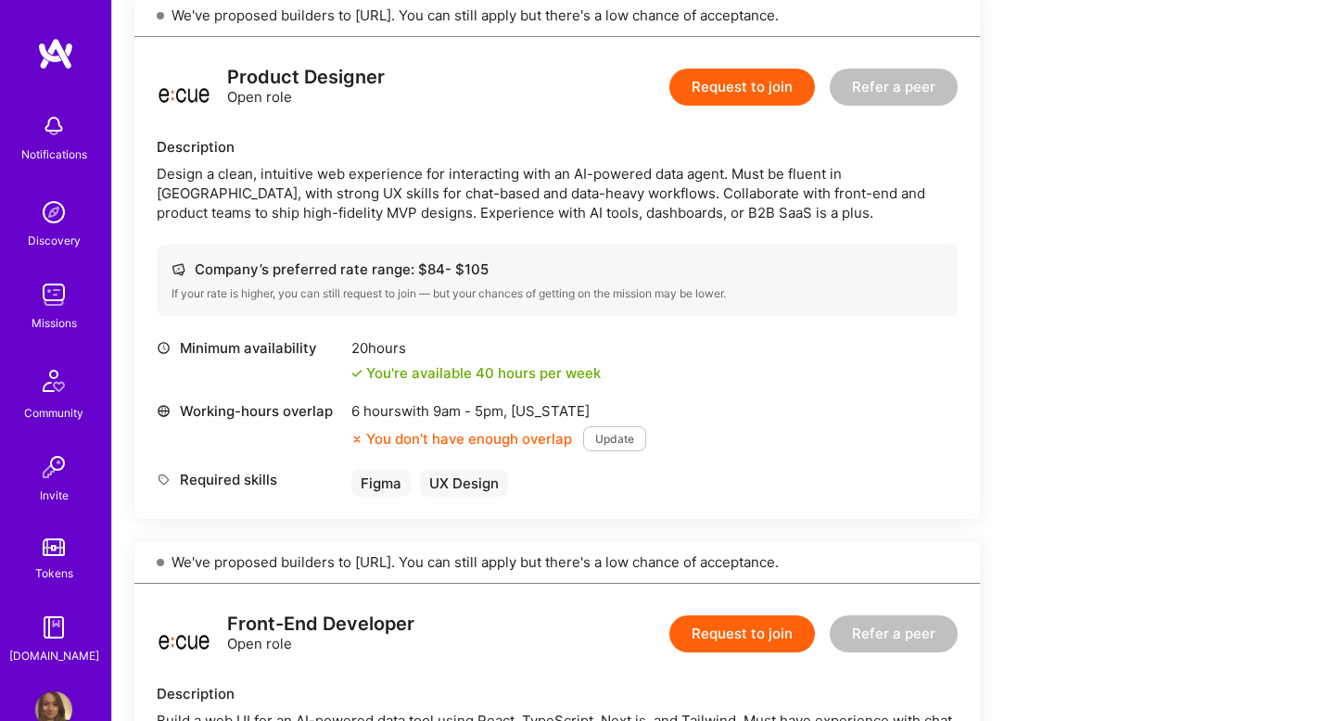
scroll to position [445, 0]
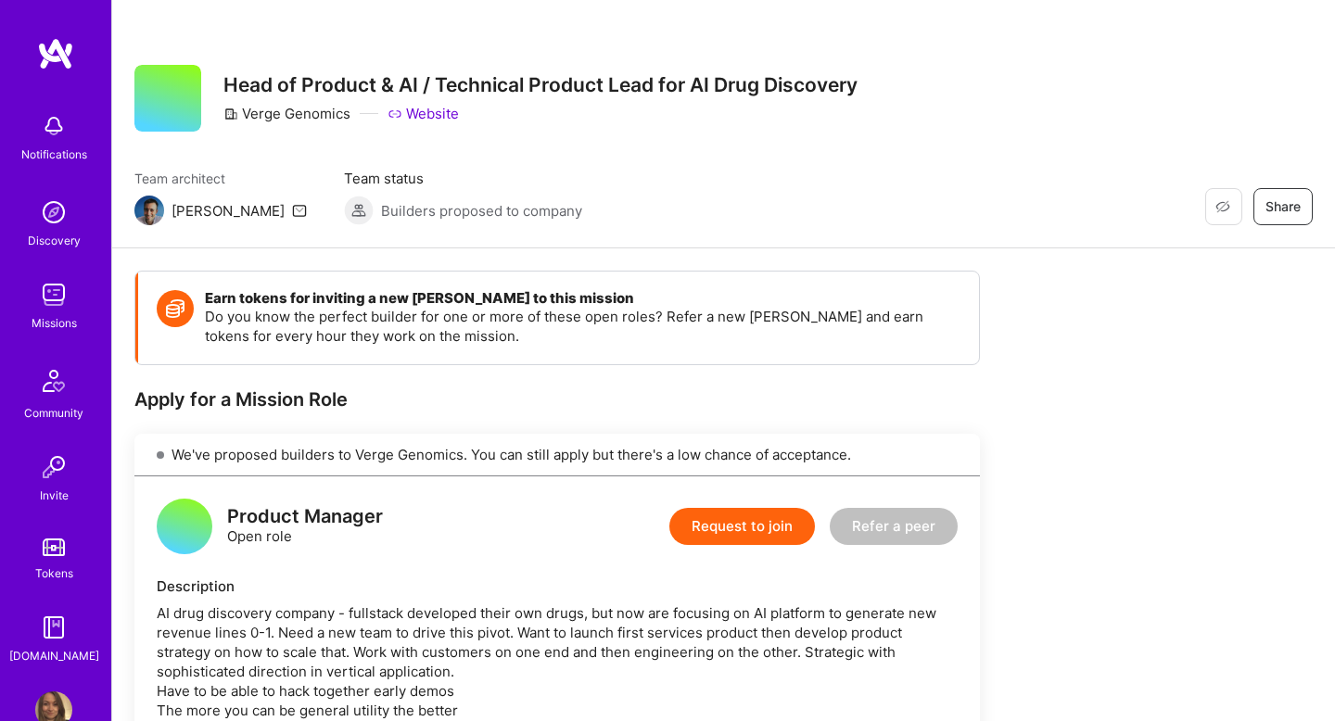
click at [462, 442] on div "We've proposed builders to Verge Genomics. You can still apply but there's a lo…" at bounding box center [557, 455] width 846 height 43
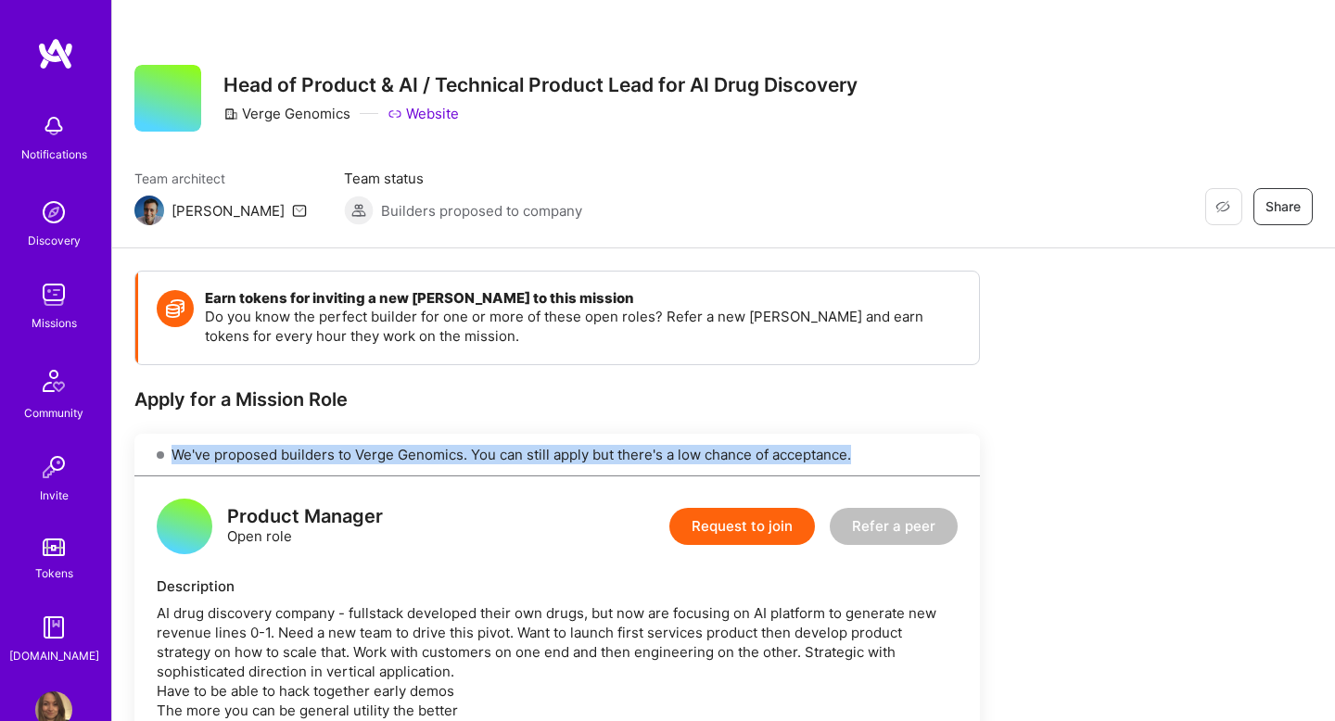
click at [462, 442] on div "We've proposed builders to Verge Genomics. You can still apply but there's a lo…" at bounding box center [557, 455] width 846 height 43
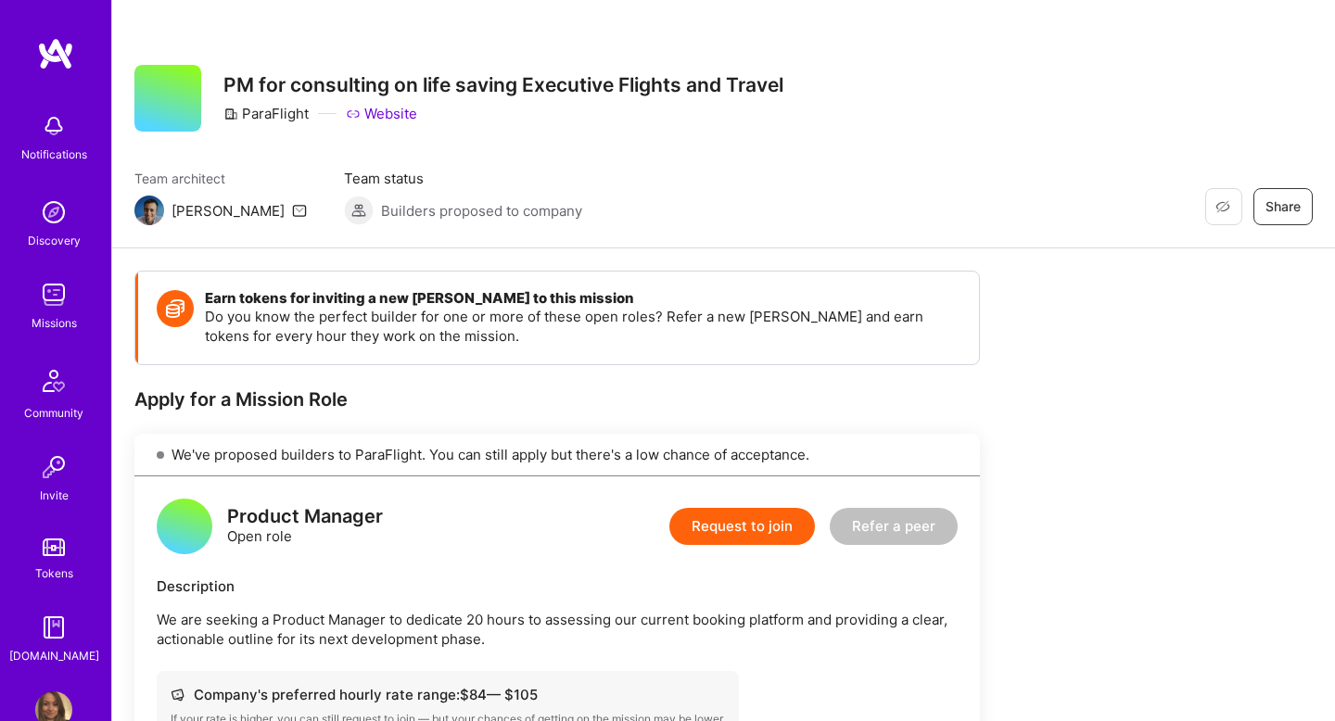
scroll to position [6, 0]
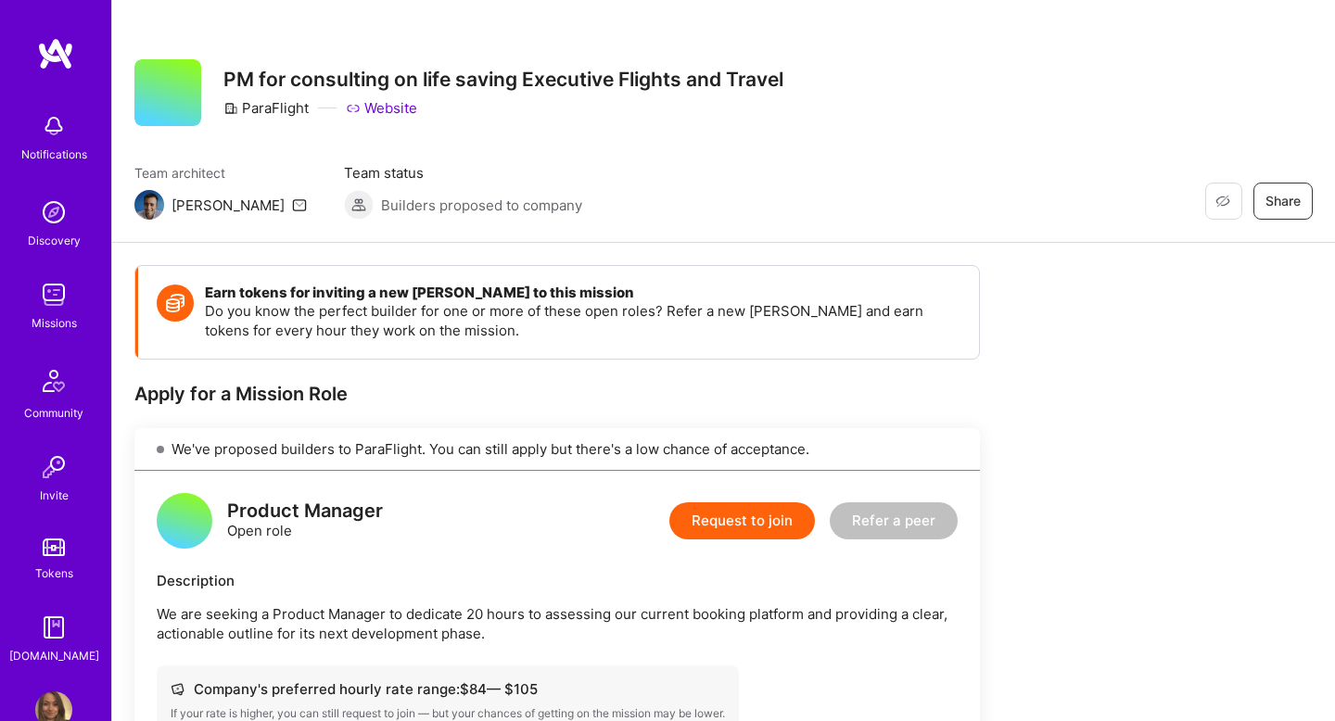
click at [398, 110] on link "Website" at bounding box center [381, 107] width 71 height 19
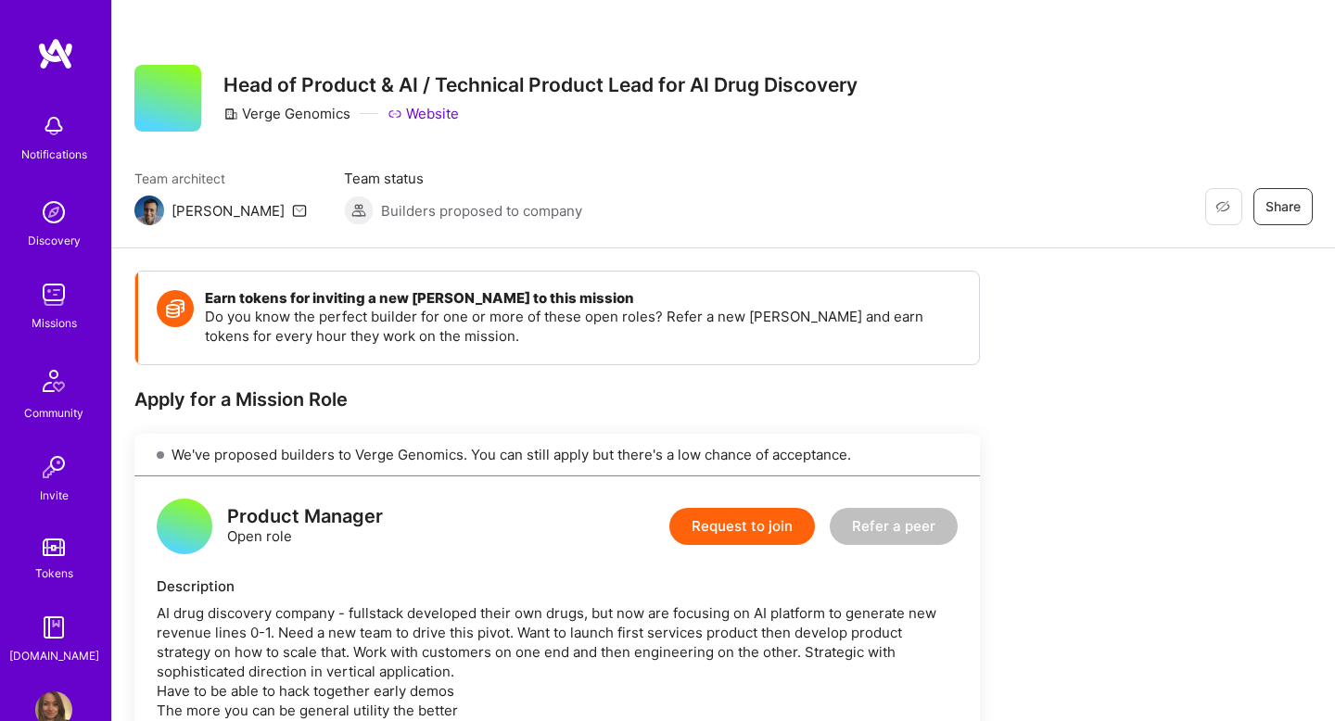
click at [435, 114] on link "Website" at bounding box center [423, 113] width 71 height 19
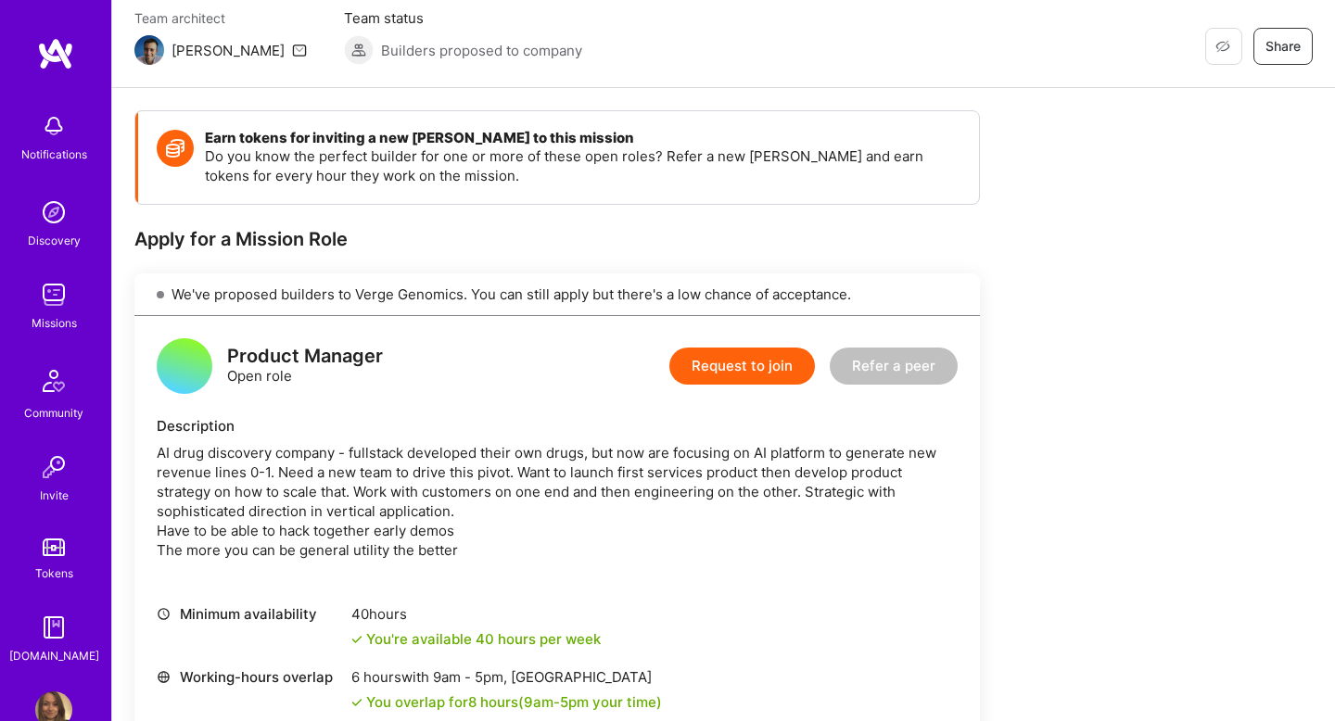
scroll to position [163, 0]
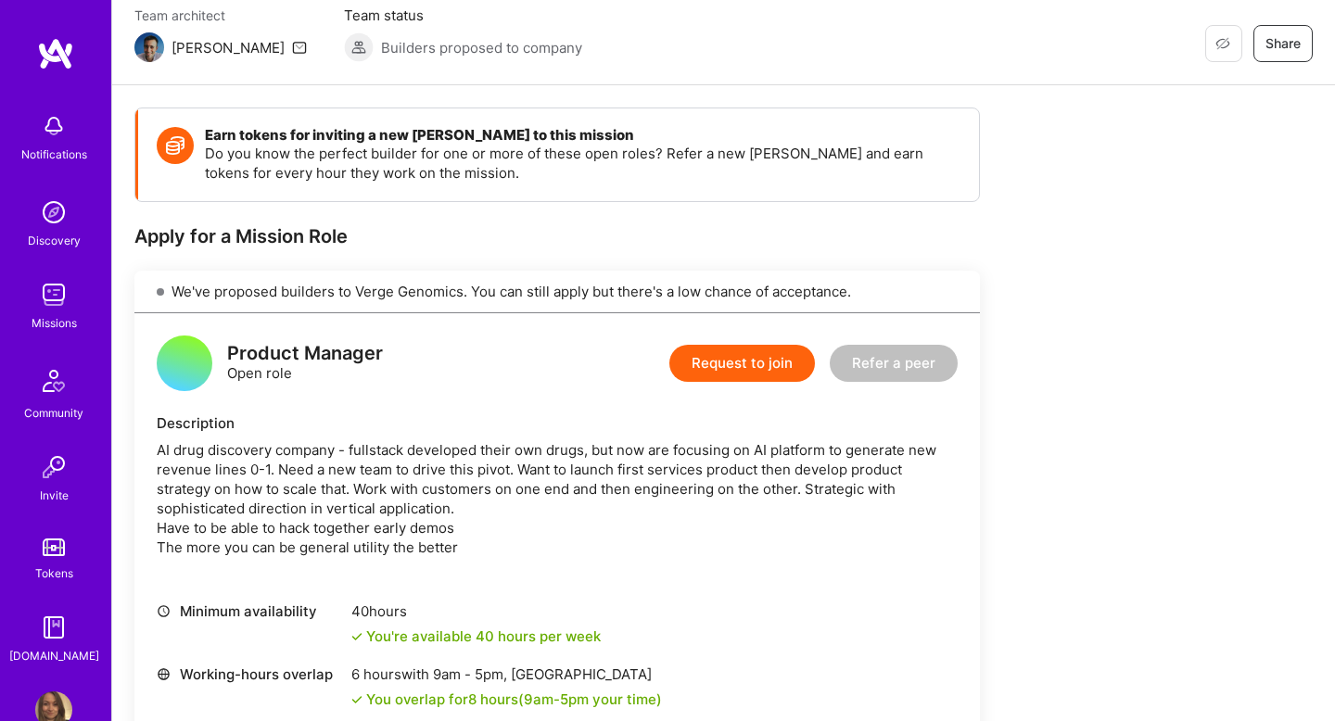
drag, startPoint x: 479, startPoint y: 440, endPoint x: 479, endPoint y: 532, distance: 91.8
click at [479, 530] on div "AI drug discovery company - fullstack developed their own drugs, but now are fo…" at bounding box center [557, 498] width 801 height 117
click at [479, 532] on div "AI drug discovery company - fullstack developed their own drugs, but now are fo…" at bounding box center [557, 498] width 801 height 117
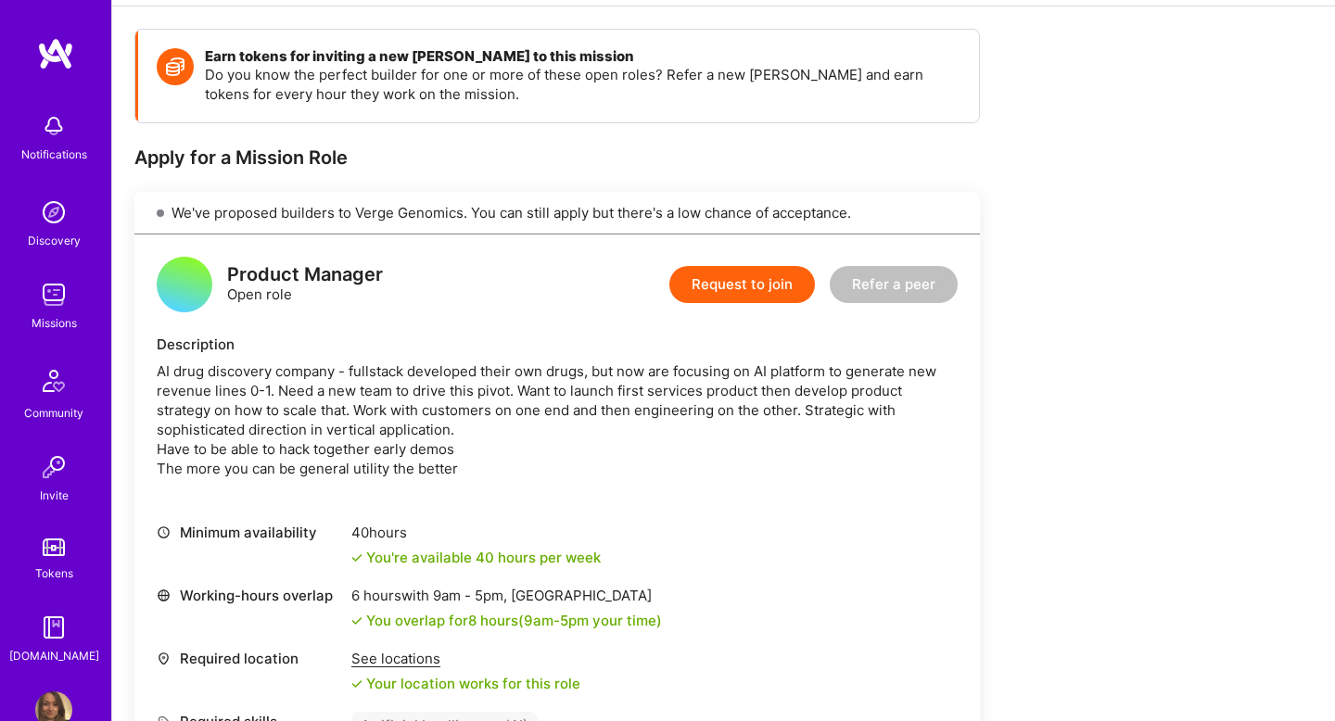
scroll to position [253, 0]
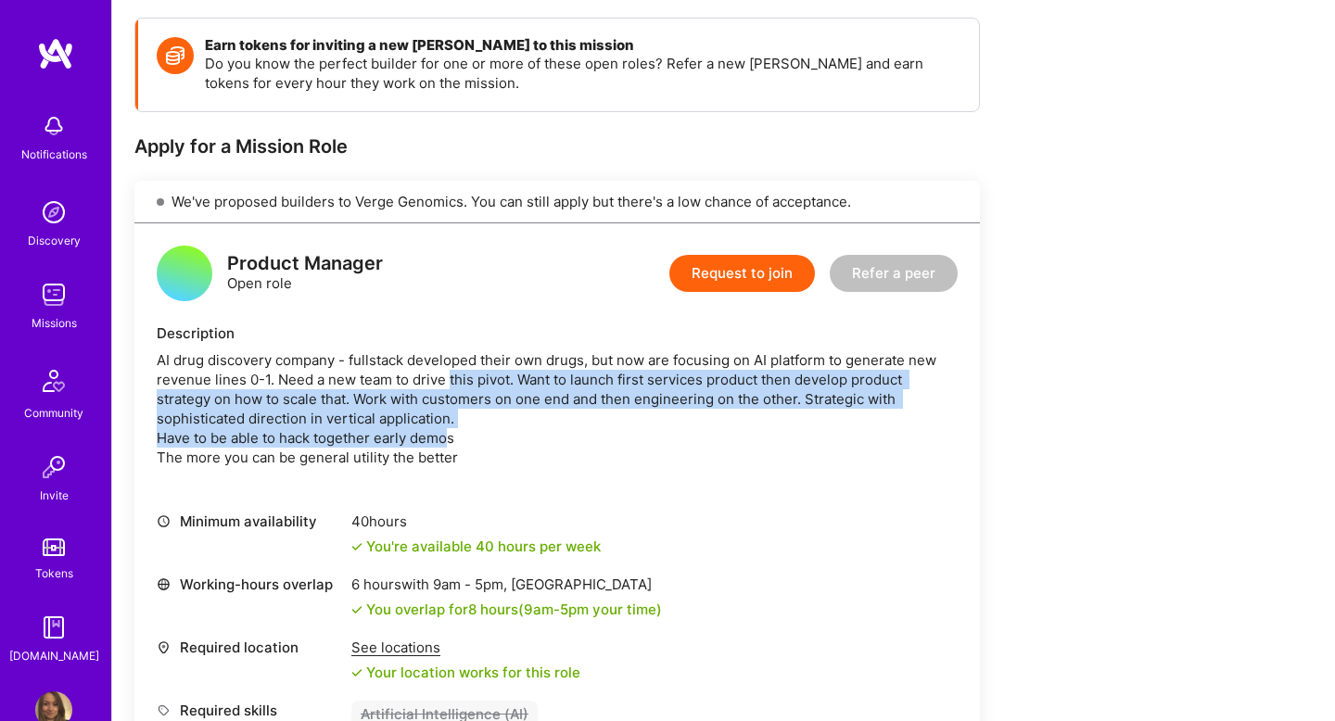
drag, startPoint x: 452, startPoint y: 441, endPoint x: 450, endPoint y: 373, distance: 68.6
click at [450, 373] on div "AI drug discovery company - fullstack developed their own drugs, but now are fo…" at bounding box center [557, 408] width 801 height 117
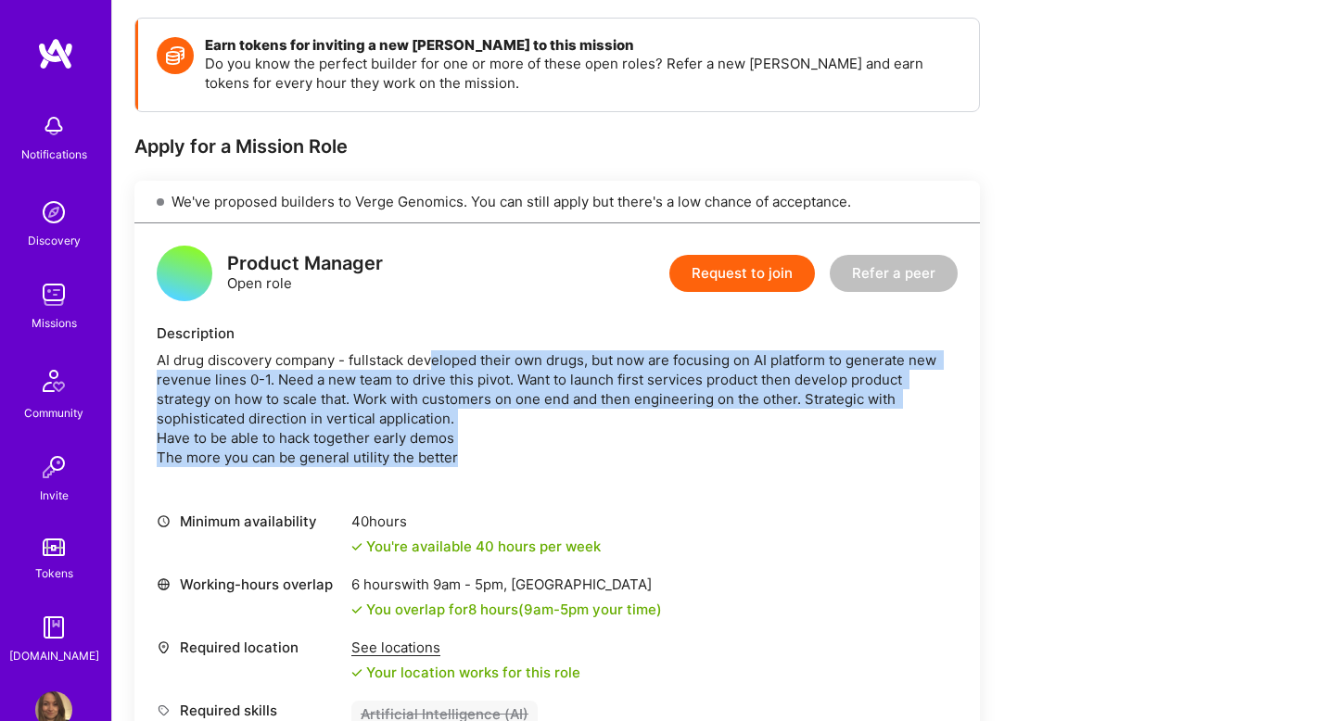
drag, startPoint x: 431, startPoint y: 365, endPoint x: 466, endPoint y: 460, distance: 100.9
click at [465, 460] on div "AI drug discovery company - fullstack developed their own drugs, but now are fo…" at bounding box center [557, 408] width 801 height 117
click at [466, 460] on div "AI drug discovery company - fullstack developed their own drugs, but now are fo…" at bounding box center [557, 408] width 801 height 117
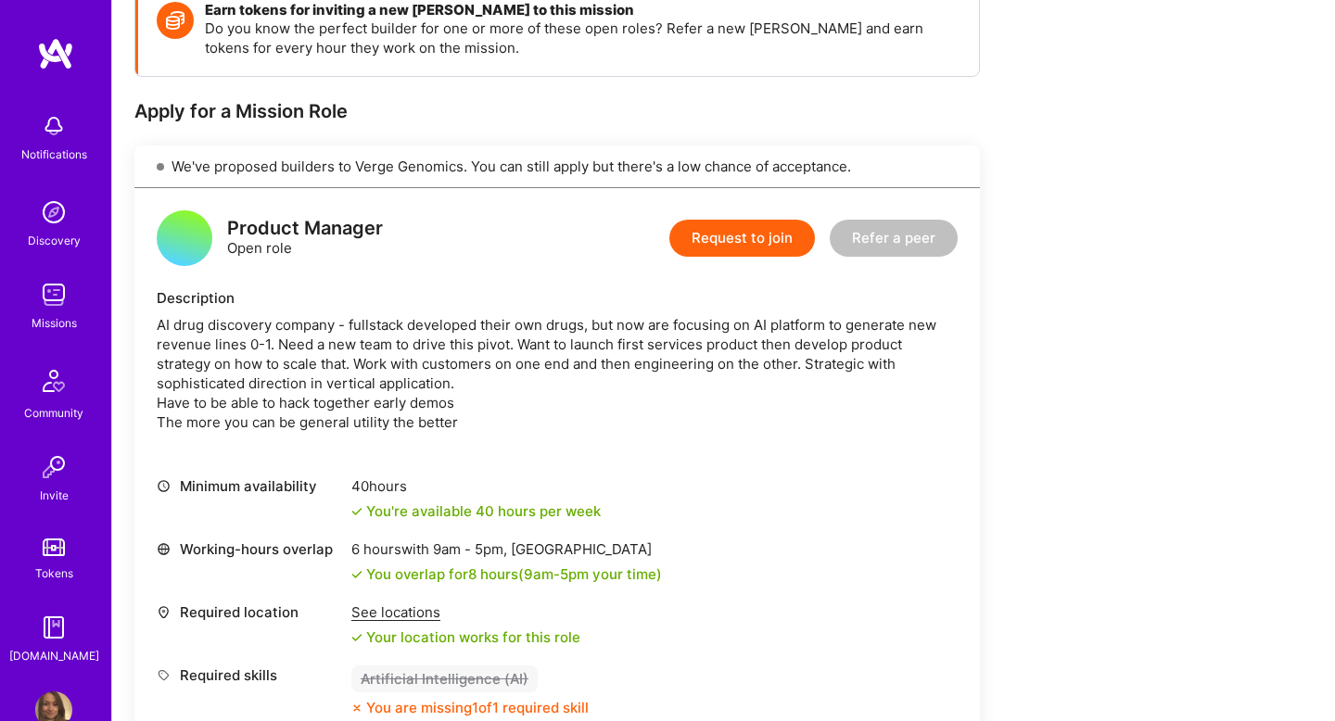
scroll to position [303, 0]
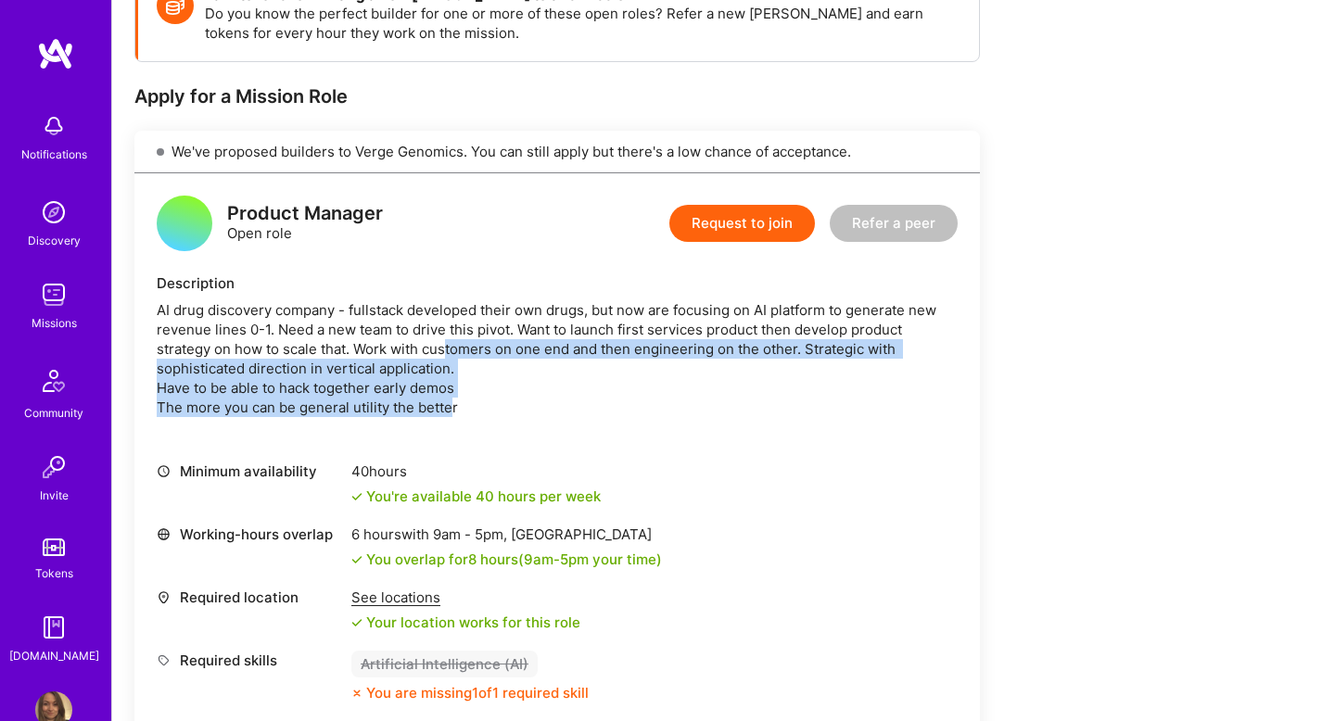
drag, startPoint x: 454, startPoint y: 402, endPoint x: 448, endPoint y: 341, distance: 61.5
click at [448, 342] on div "AI drug discovery company - fullstack developed their own drugs, but now are fo…" at bounding box center [557, 358] width 801 height 117
click at [448, 341] on div "AI drug discovery company - fullstack developed their own drugs, but now are fo…" at bounding box center [557, 358] width 801 height 117
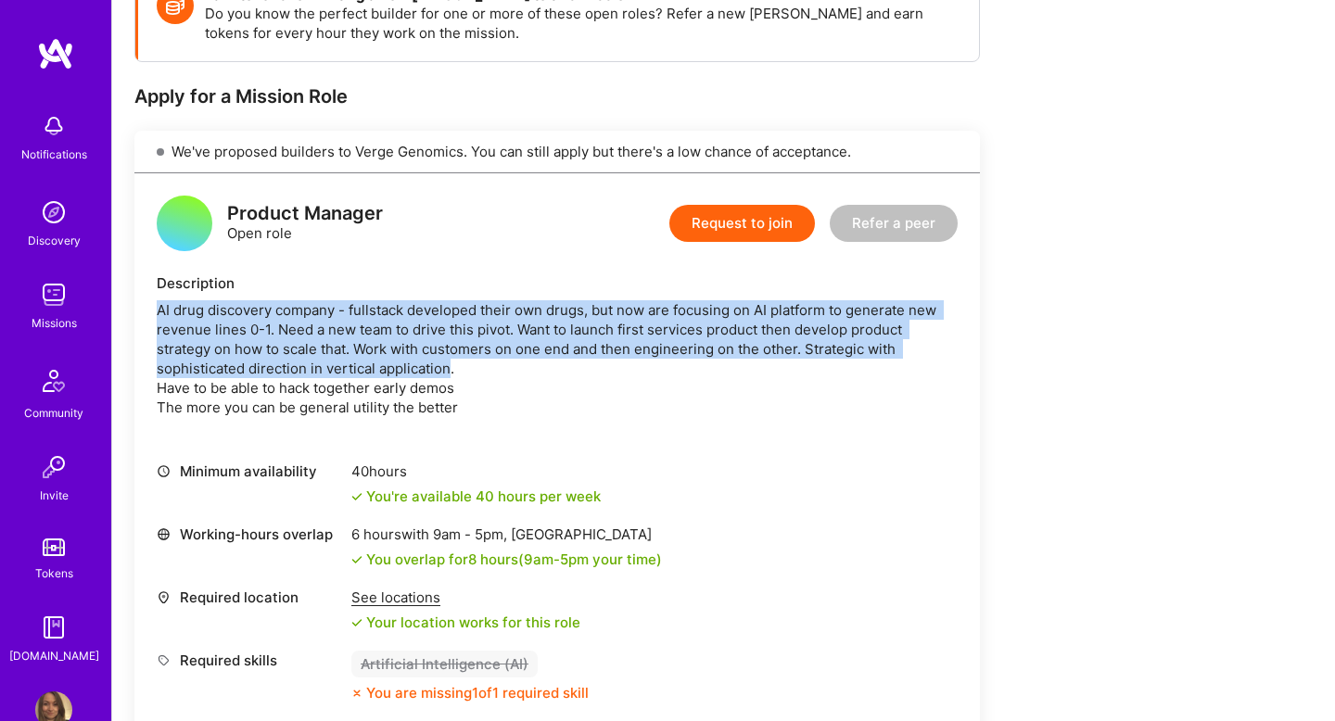
drag, startPoint x: 440, startPoint y: 320, endPoint x: 456, endPoint y: 388, distance: 70.4
click at [455, 387] on div "Description AI drug discovery company - fullstack developed their own drugs, bu…" at bounding box center [557, 346] width 801 height 144
click at [456, 388] on div "AI drug discovery company - fullstack developed their own drugs, but now are fo…" at bounding box center [557, 358] width 801 height 117
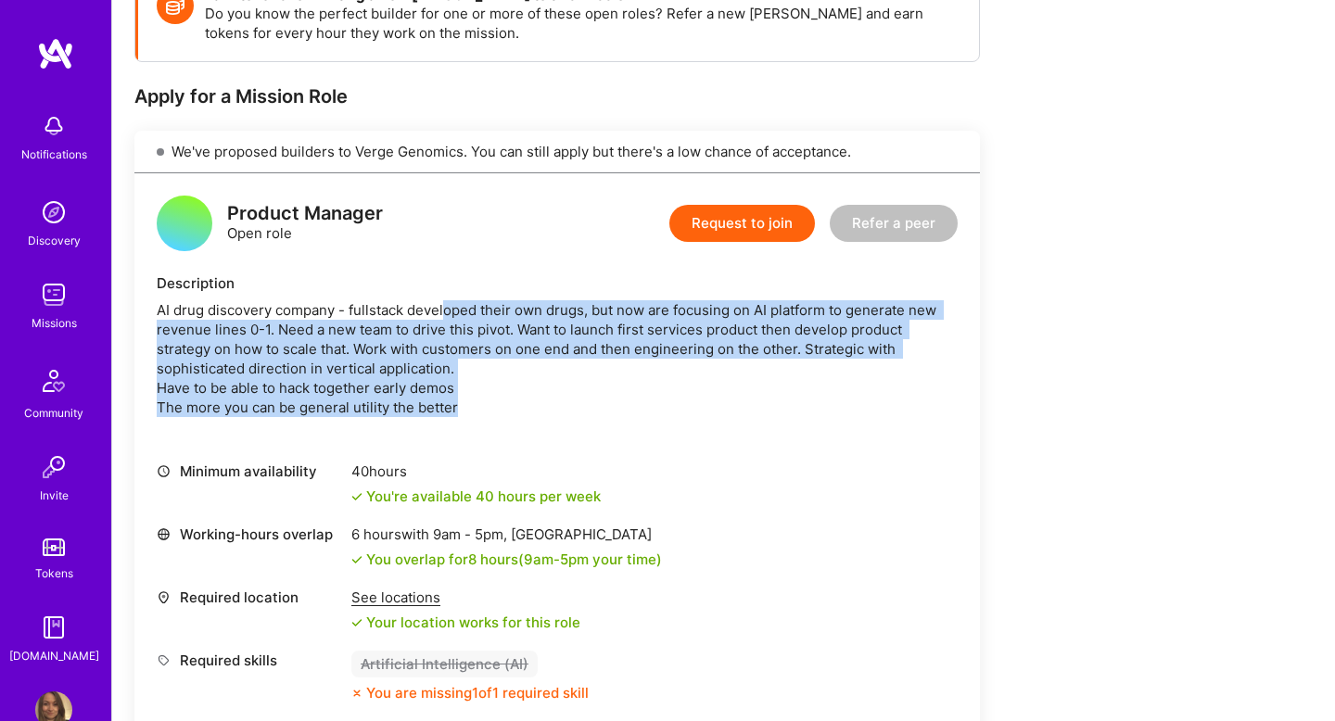
drag, startPoint x: 470, startPoint y: 387, endPoint x: 446, endPoint y: 313, distance: 77.1
click at [446, 314] on div "AI drug discovery company - fullstack developed their own drugs, but now are fo…" at bounding box center [557, 358] width 801 height 117
click at [446, 313] on div "AI drug discovery company - fullstack developed their own drugs, but now are fo…" at bounding box center [557, 358] width 801 height 117
drag, startPoint x: 415, startPoint y: 306, endPoint x: 452, endPoint y: 385, distance: 87.1
click at [452, 385] on div "AI drug discovery company - fullstack developed their own drugs, but now are fo…" at bounding box center [557, 358] width 801 height 117
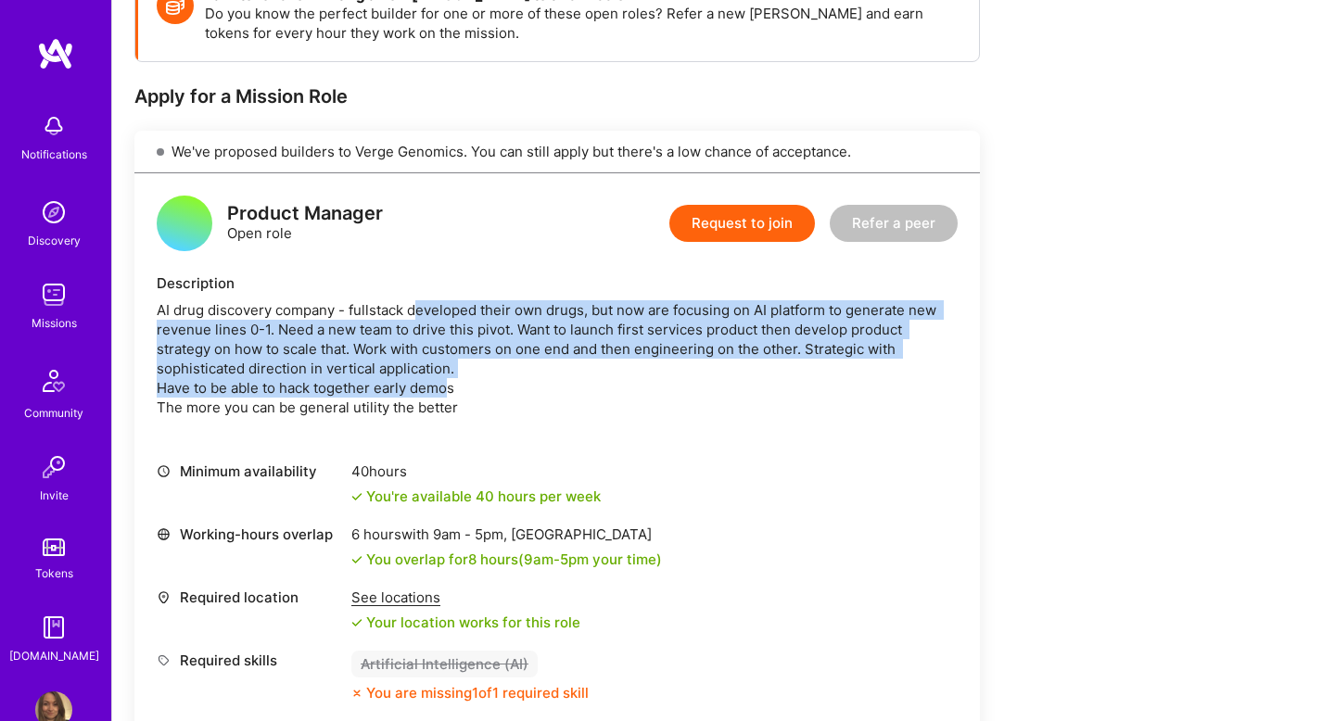
click at [452, 385] on div "AI drug discovery company - fullstack developed their own drugs, but now are fo…" at bounding box center [557, 358] width 801 height 117
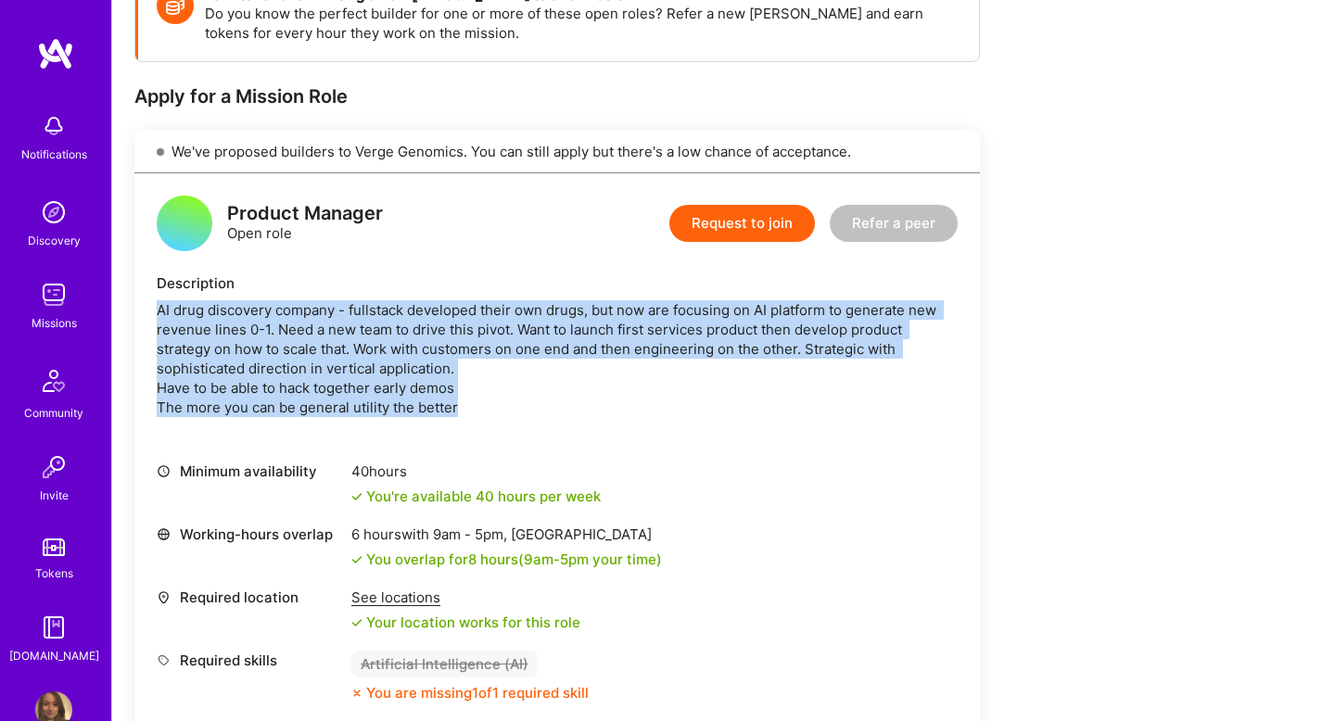
drag, startPoint x: 467, startPoint y: 402, endPoint x: 426, endPoint y: 274, distance: 134.6
click at [426, 274] on div "Description AI drug discovery company - fullstack developed their own drugs, bu…" at bounding box center [557, 346] width 801 height 144
click at [426, 274] on div "Description" at bounding box center [557, 283] width 801 height 19
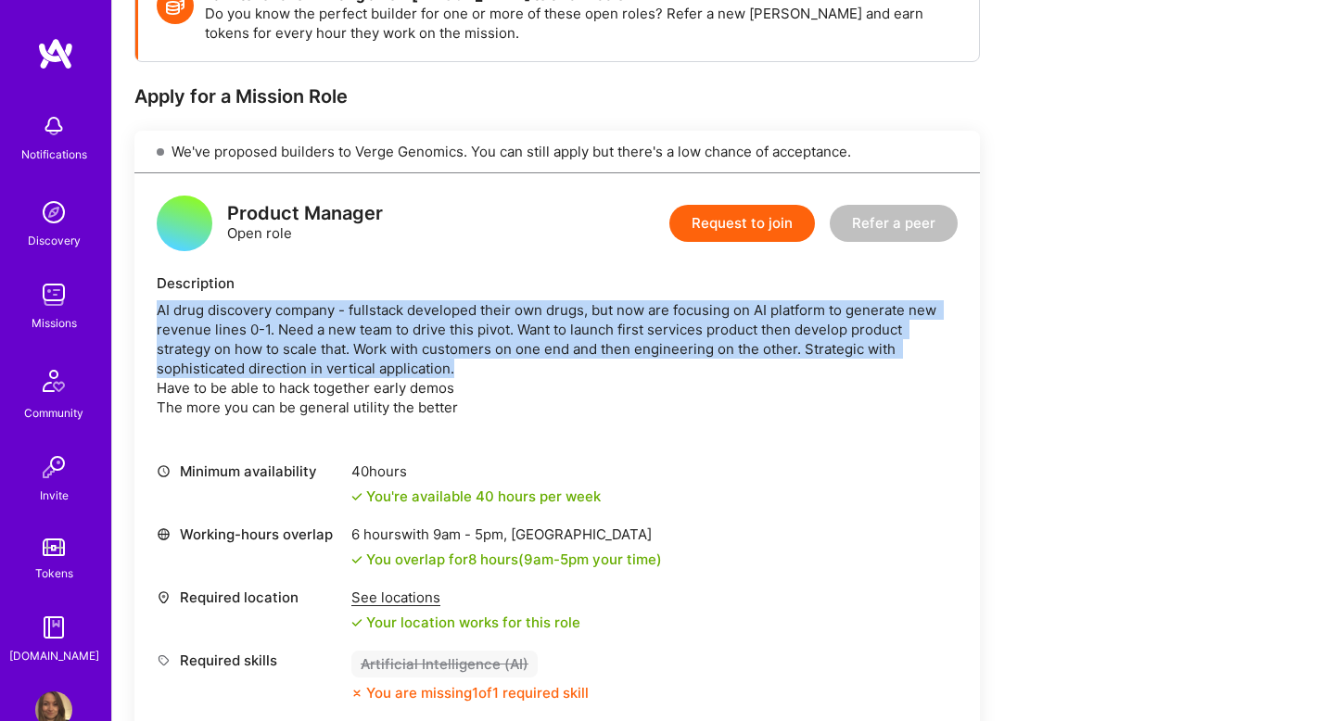
drag, startPoint x: 379, startPoint y: 284, endPoint x: 477, endPoint y: 387, distance: 142.3
click at [477, 386] on div "Description AI drug discovery company - fullstack developed their own drugs, bu…" at bounding box center [557, 346] width 801 height 144
drag, startPoint x: 477, startPoint y: 387, endPoint x: 481, endPoint y: 410, distance: 23.5
click at [477, 388] on div "AI drug discovery company - fullstack developed their own drugs, but now are fo…" at bounding box center [557, 358] width 801 height 117
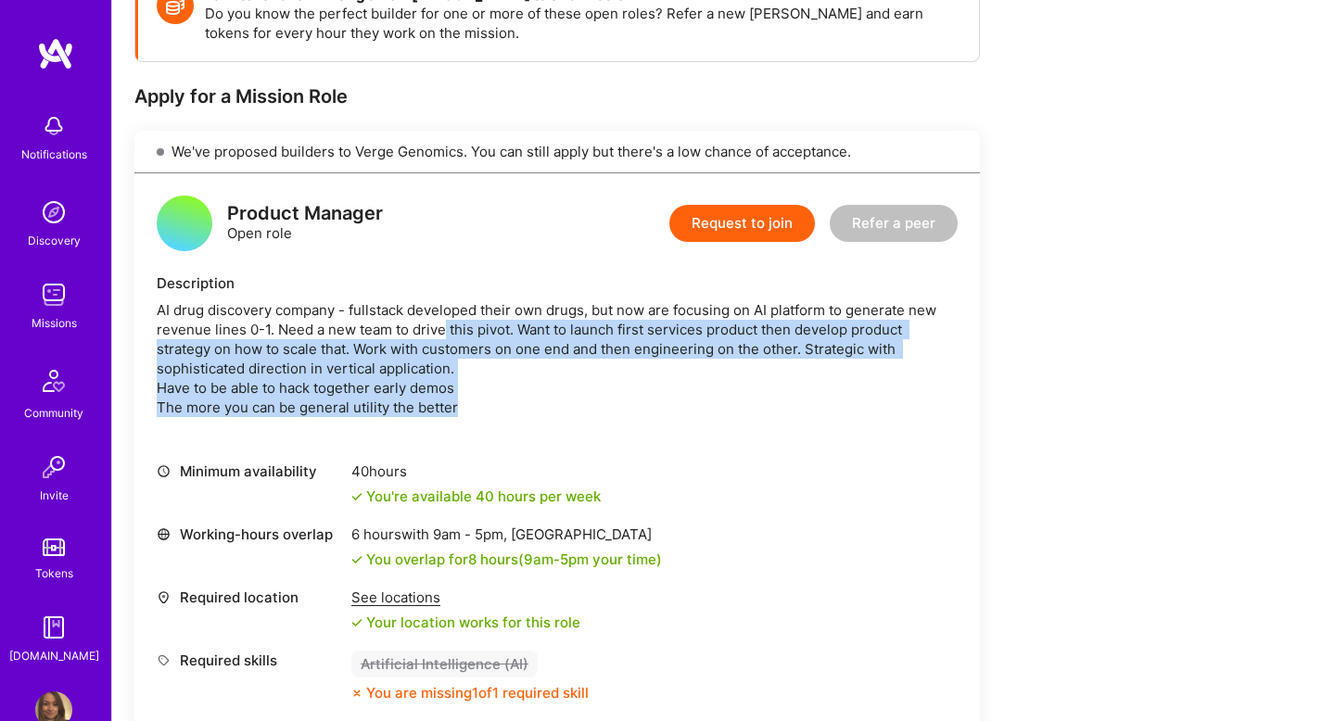
drag, startPoint x: 481, startPoint y: 410, endPoint x: 443, endPoint y: 313, distance: 103.6
click at [444, 314] on div "AI drug discovery company - fullstack developed their own drugs, but now are fo…" at bounding box center [557, 358] width 801 height 117
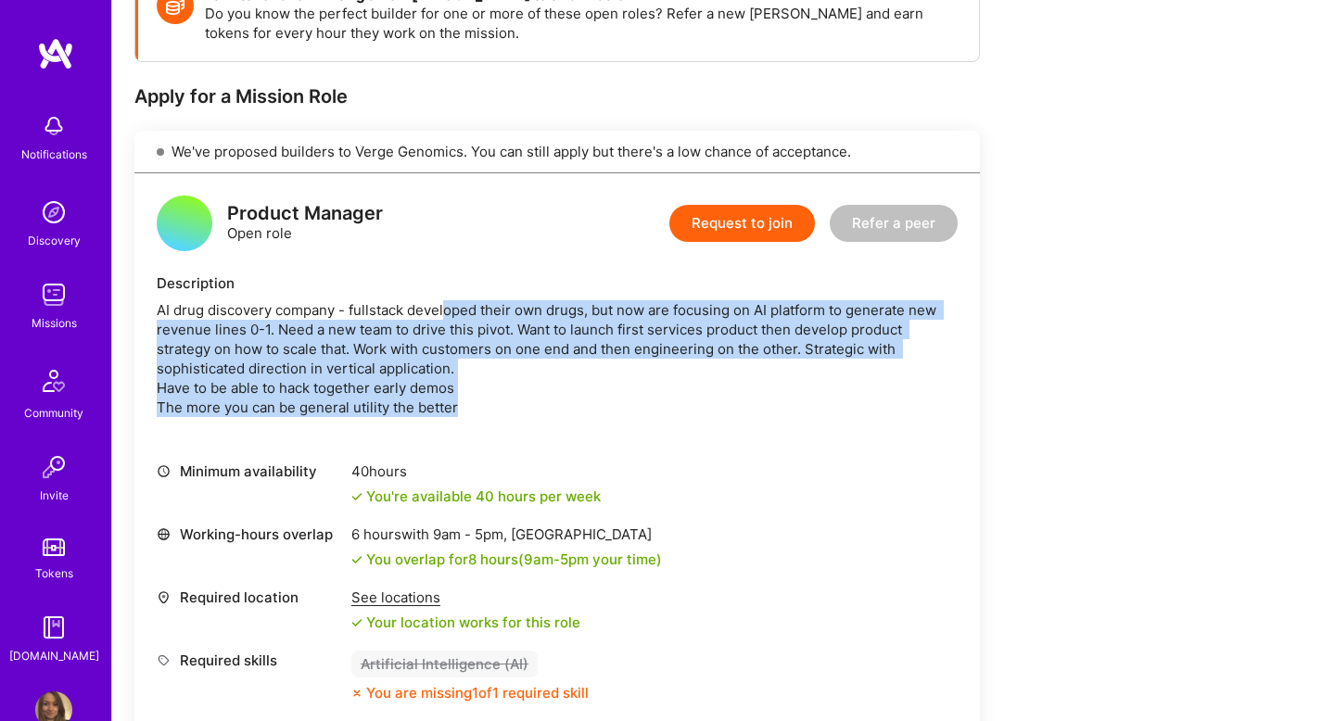
click at [443, 313] on div "AI drug discovery company - fullstack developed their own drugs, but now are fo…" at bounding box center [557, 358] width 801 height 117
drag, startPoint x: 425, startPoint y: 309, endPoint x: 477, endPoint y: 394, distance: 100.3
click at [477, 394] on div "AI drug discovery company - fullstack developed their own drugs, but now are fo…" at bounding box center [557, 358] width 801 height 117
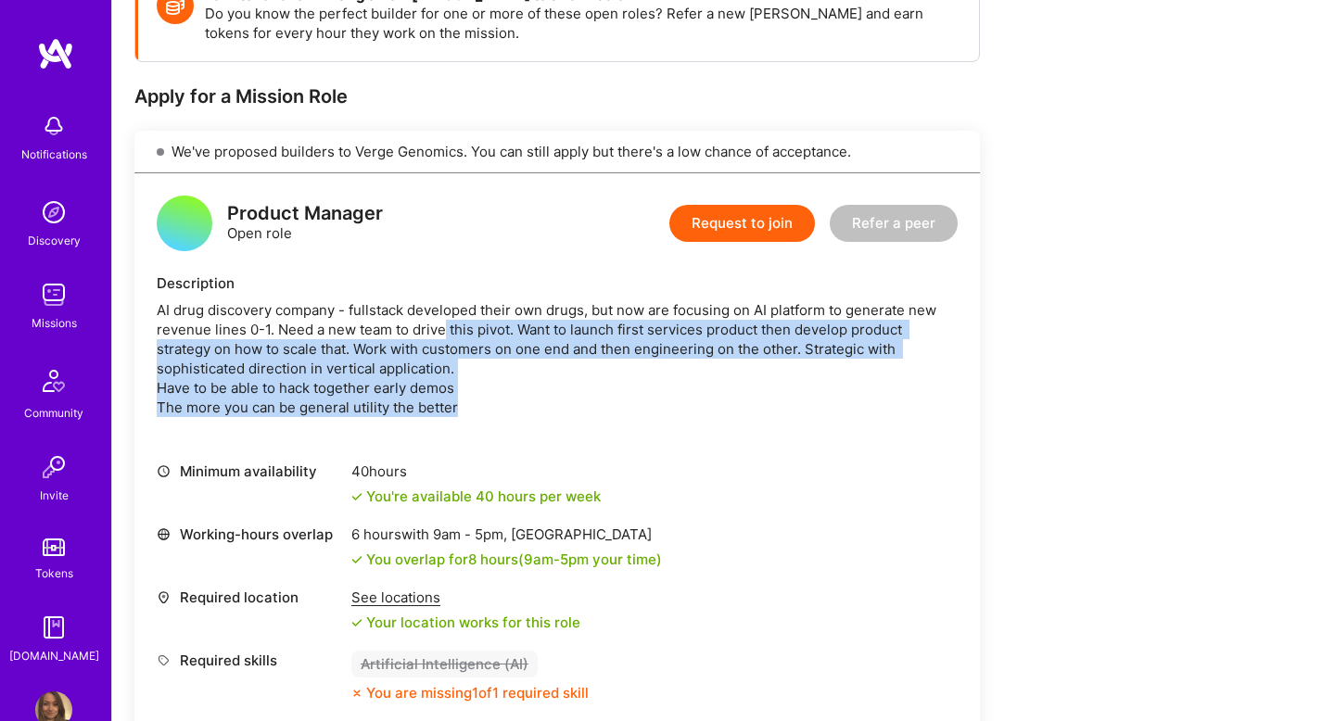
drag, startPoint x: 479, startPoint y: 414, endPoint x: 441, endPoint y: 320, distance: 101.9
click at [441, 321] on div "AI drug discovery company - fullstack developed their own drugs, but now are fo…" at bounding box center [557, 358] width 801 height 117
click at [441, 320] on div "AI drug discovery company - fullstack developed their own drugs, but now are fo…" at bounding box center [557, 358] width 801 height 117
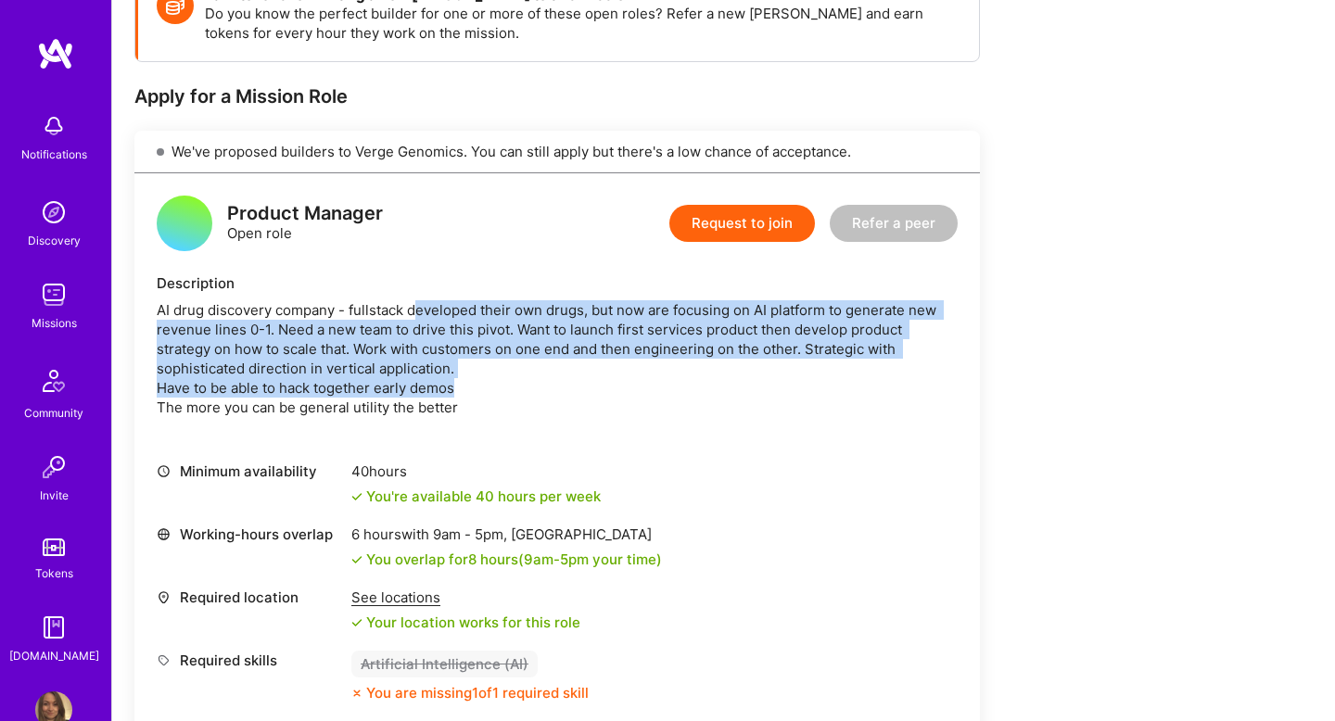
drag, startPoint x: 419, startPoint y: 318, endPoint x: 463, endPoint y: 392, distance: 86.0
click at [462, 392] on div "AI drug discovery company - fullstack developed their own drugs, but now are fo…" at bounding box center [557, 358] width 801 height 117
click at [463, 392] on div "AI drug discovery company - fullstack developed their own drugs, but now are fo…" at bounding box center [557, 358] width 801 height 117
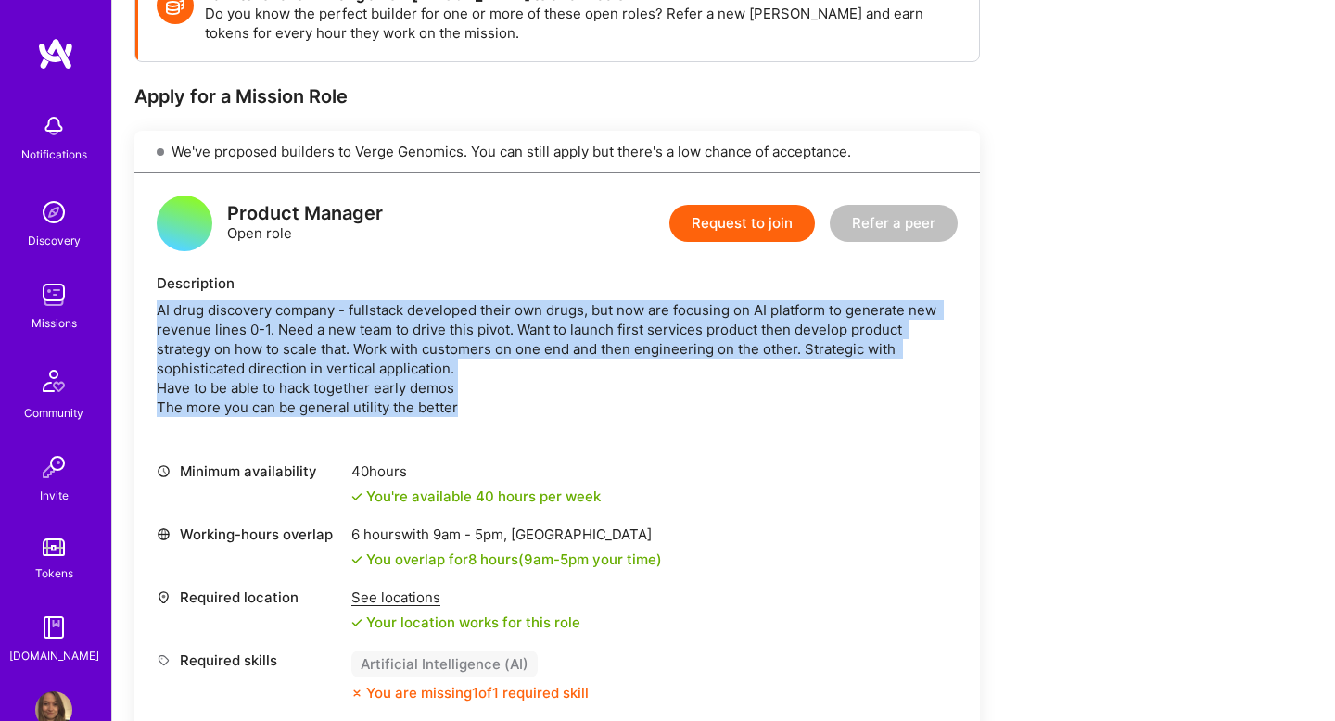
drag, startPoint x: 476, startPoint y: 401, endPoint x: 428, endPoint y: 296, distance: 114.9
click at [428, 296] on div "Description AI drug discovery company - fullstack developed their own drugs, bu…" at bounding box center [557, 346] width 801 height 144
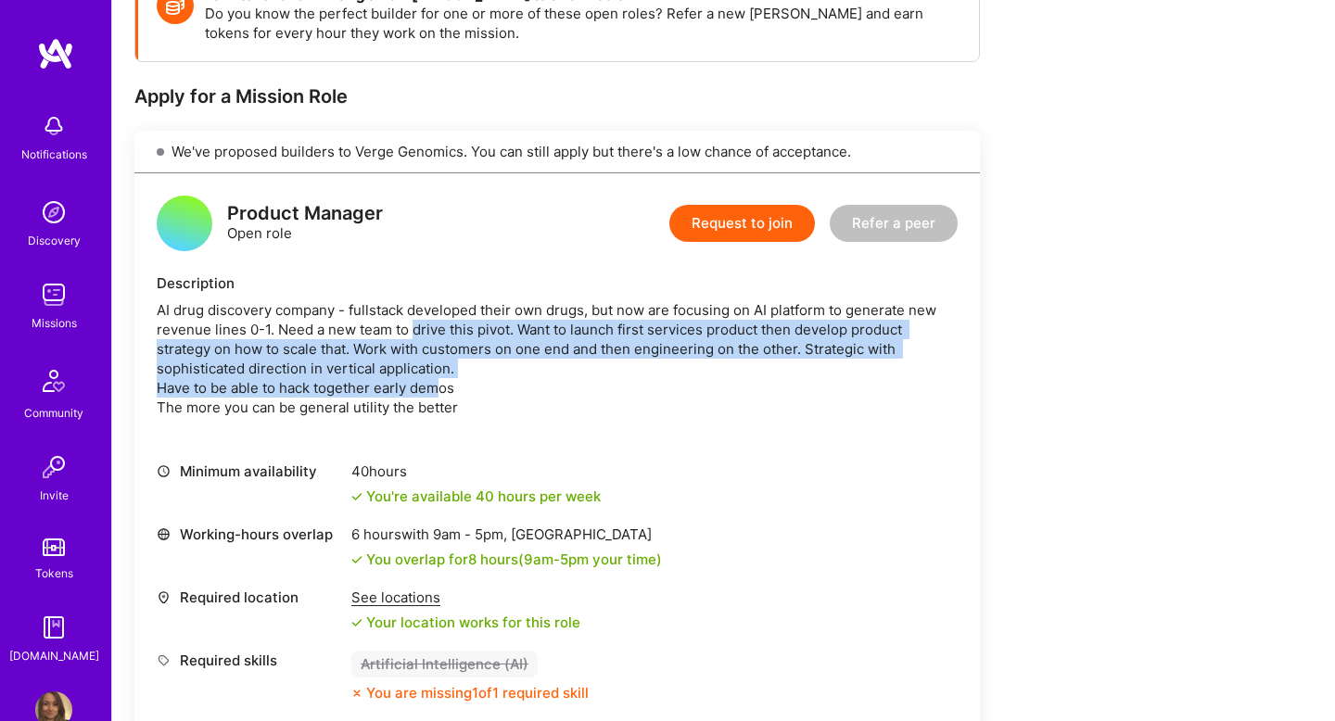
drag, startPoint x: 419, startPoint y: 331, endPoint x: 445, endPoint y: 386, distance: 60.5
click at [444, 384] on div "AI drug discovery company - fullstack developed their own drugs, but now are fo…" at bounding box center [557, 358] width 801 height 117
click at [445, 386] on div "AI drug discovery company - fullstack developed their own drugs, but now are fo…" at bounding box center [557, 358] width 801 height 117
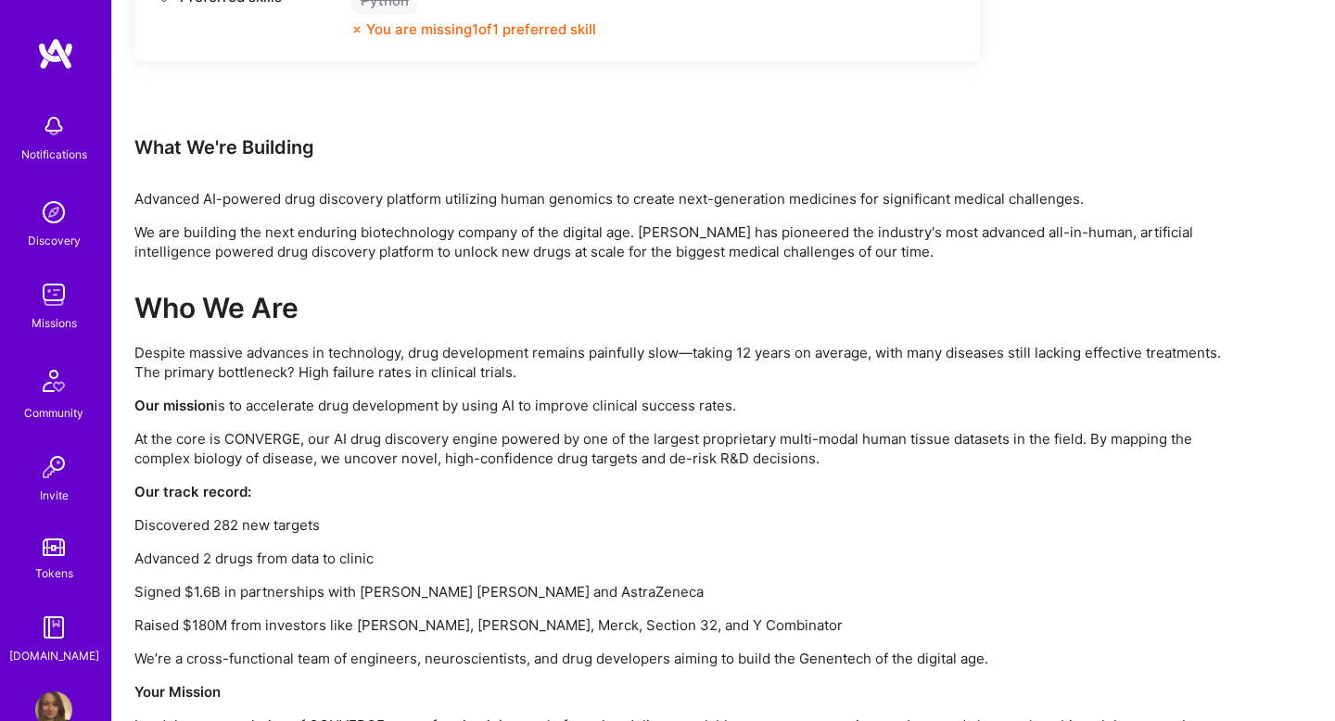
scroll to position [1039, 0]
click at [622, 448] on p "At the core is CONVERGE, our AI drug discovery engine powered by one of the lar…" at bounding box center [690, 446] width 1113 height 39
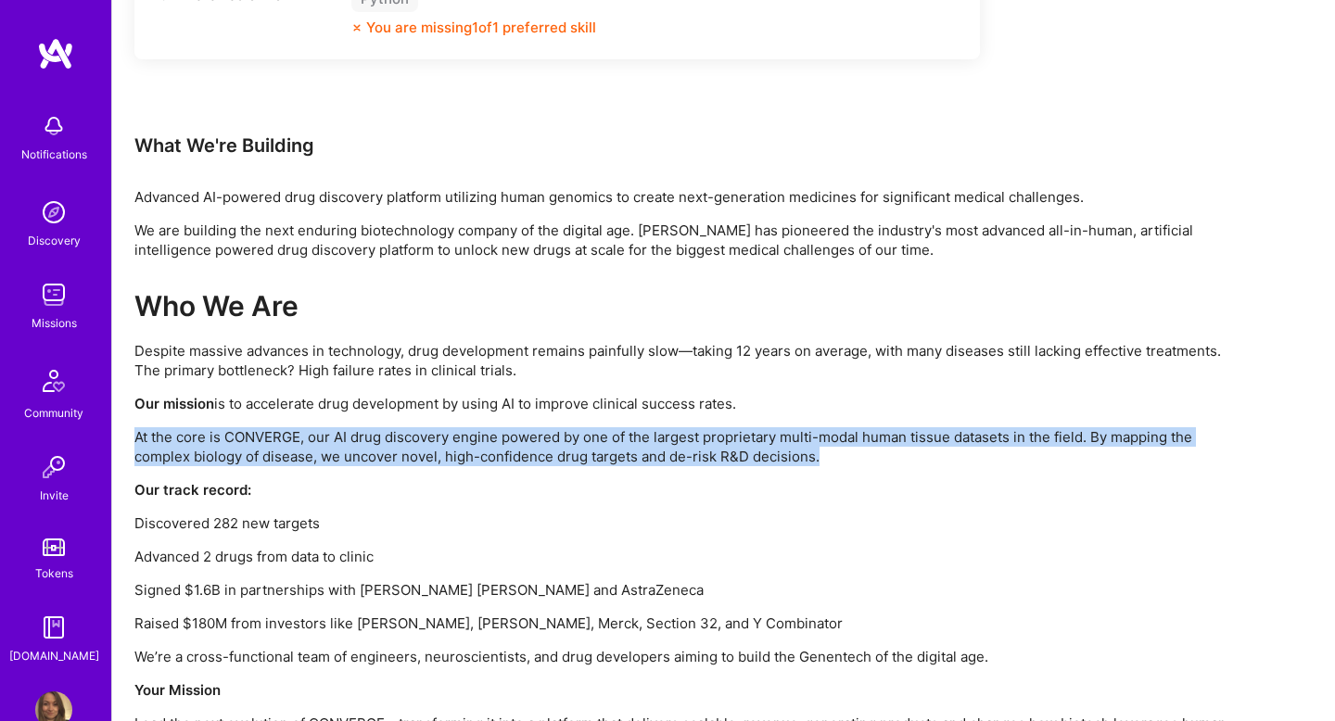
click at [622, 448] on p "At the core is CONVERGE, our AI drug discovery engine powered by one of the lar…" at bounding box center [690, 446] width 1113 height 39
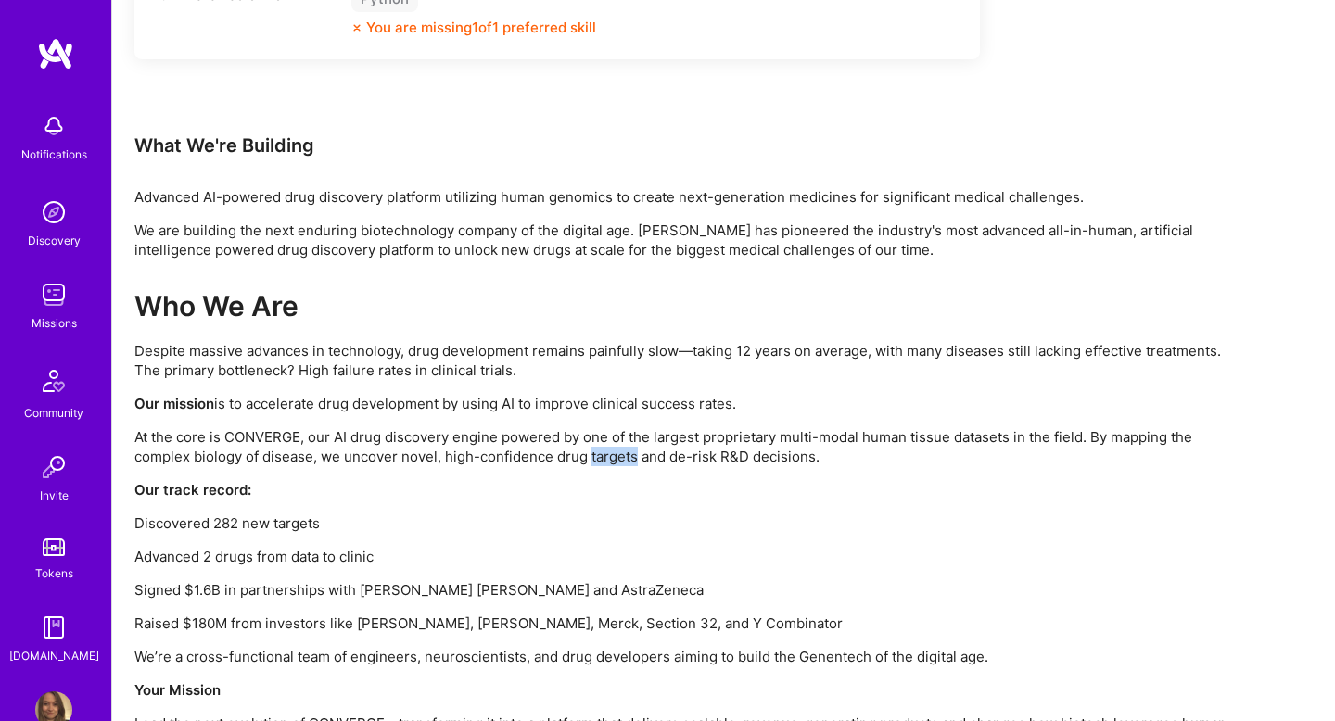
click at [622, 448] on p "At the core is CONVERGE, our AI drug discovery engine powered by one of the lar…" at bounding box center [690, 446] width 1113 height 39
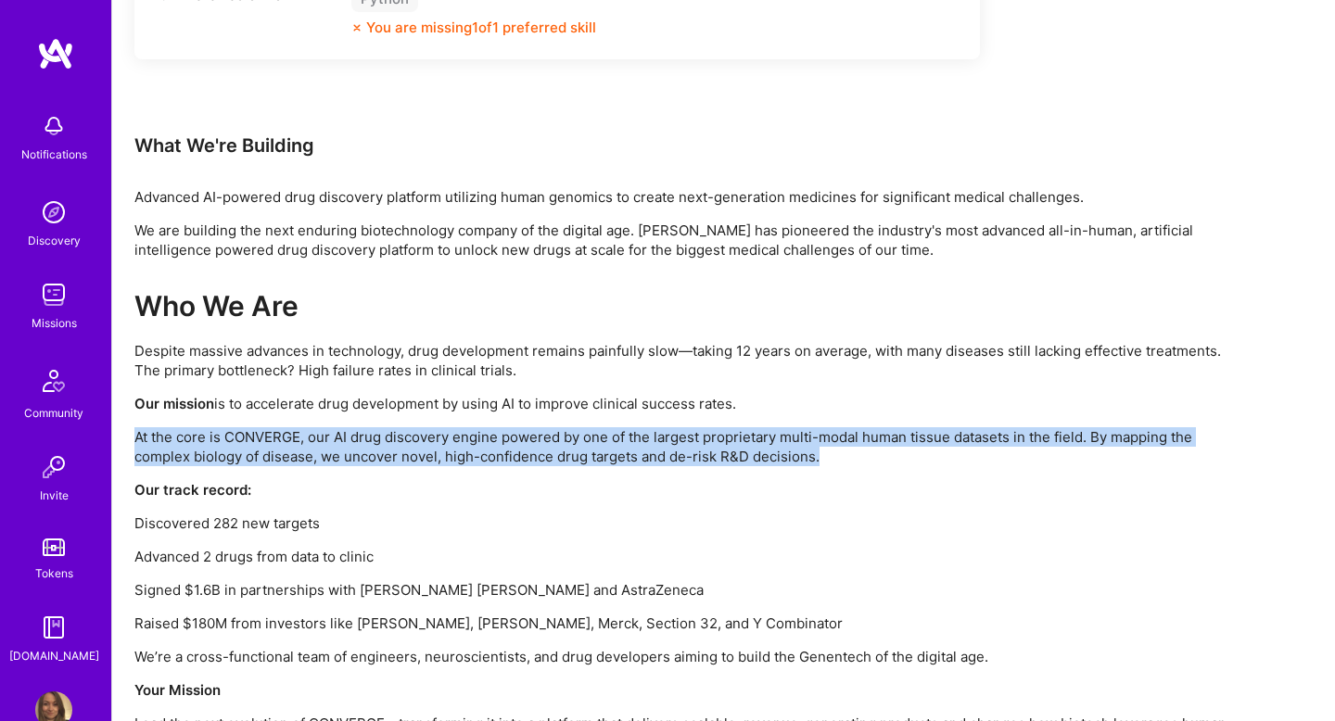
click at [622, 448] on p "At the core is CONVERGE, our AI drug discovery engine powered by one of the lar…" at bounding box center [690, 446] width 1113 height 39
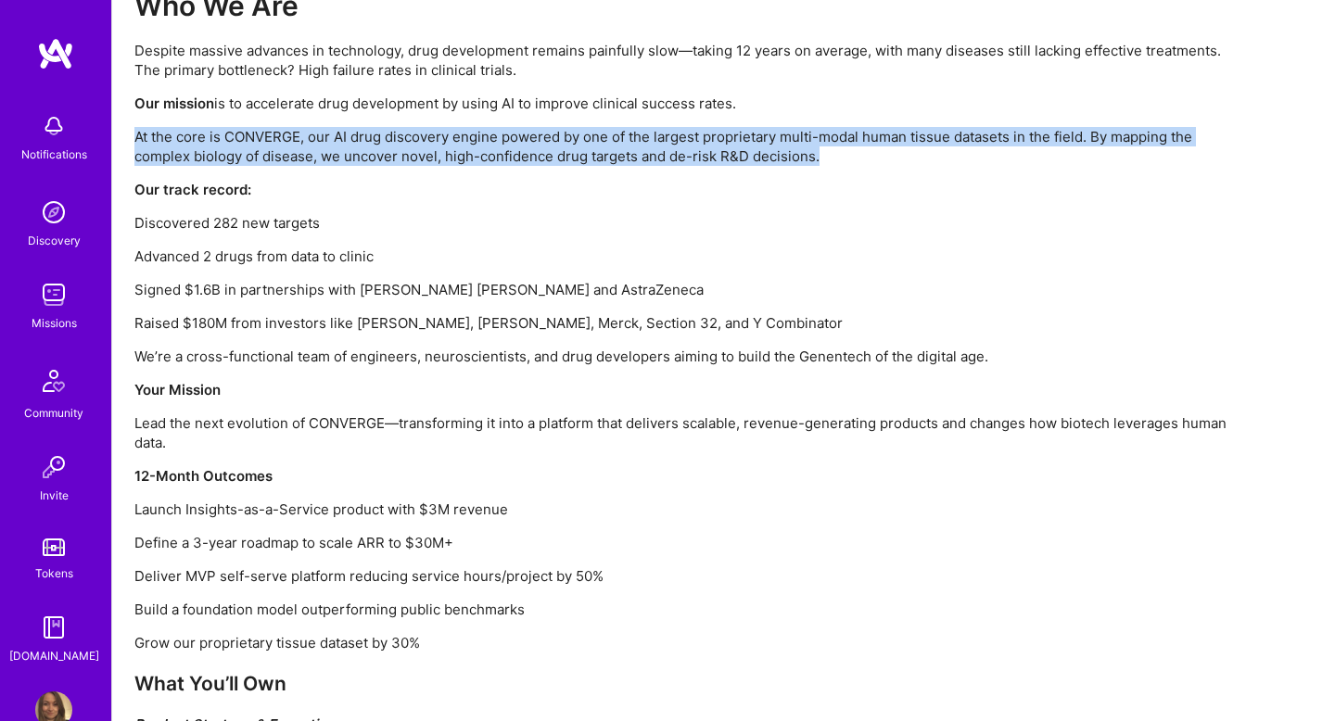
scroll to position [1668, 0]
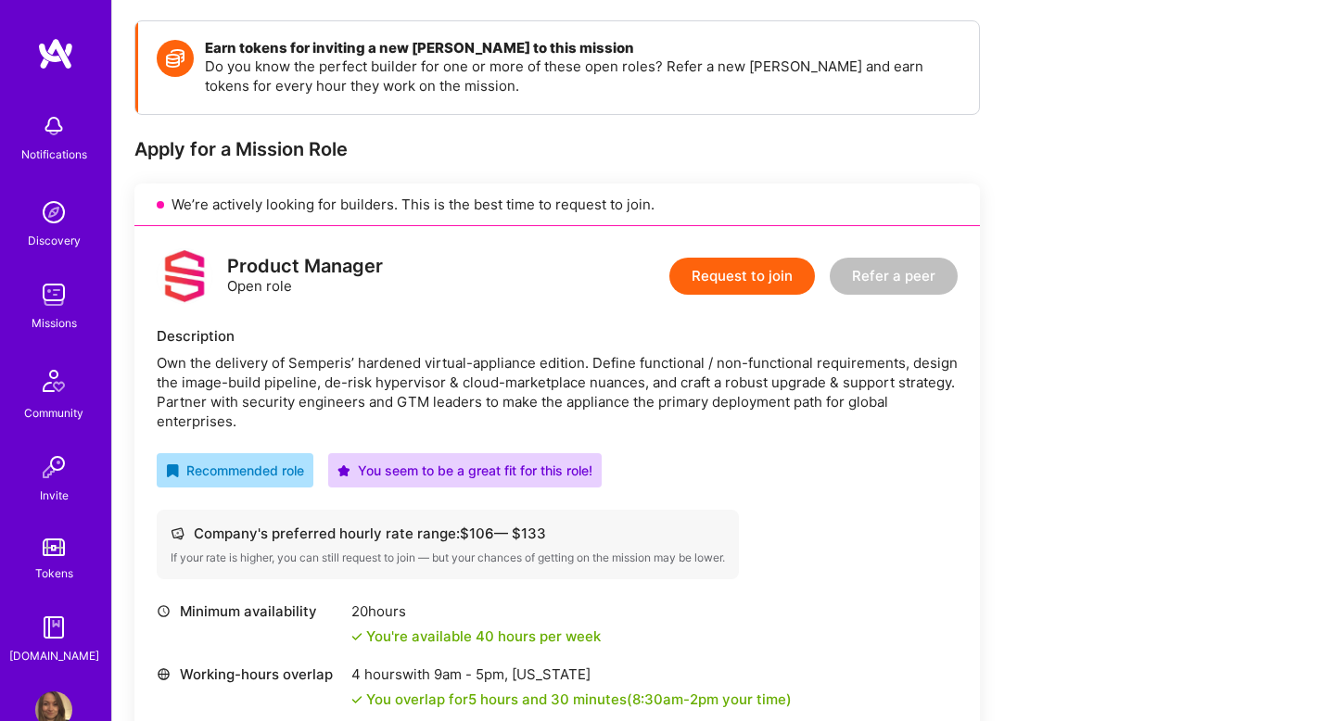
scroll to position [251, 0]
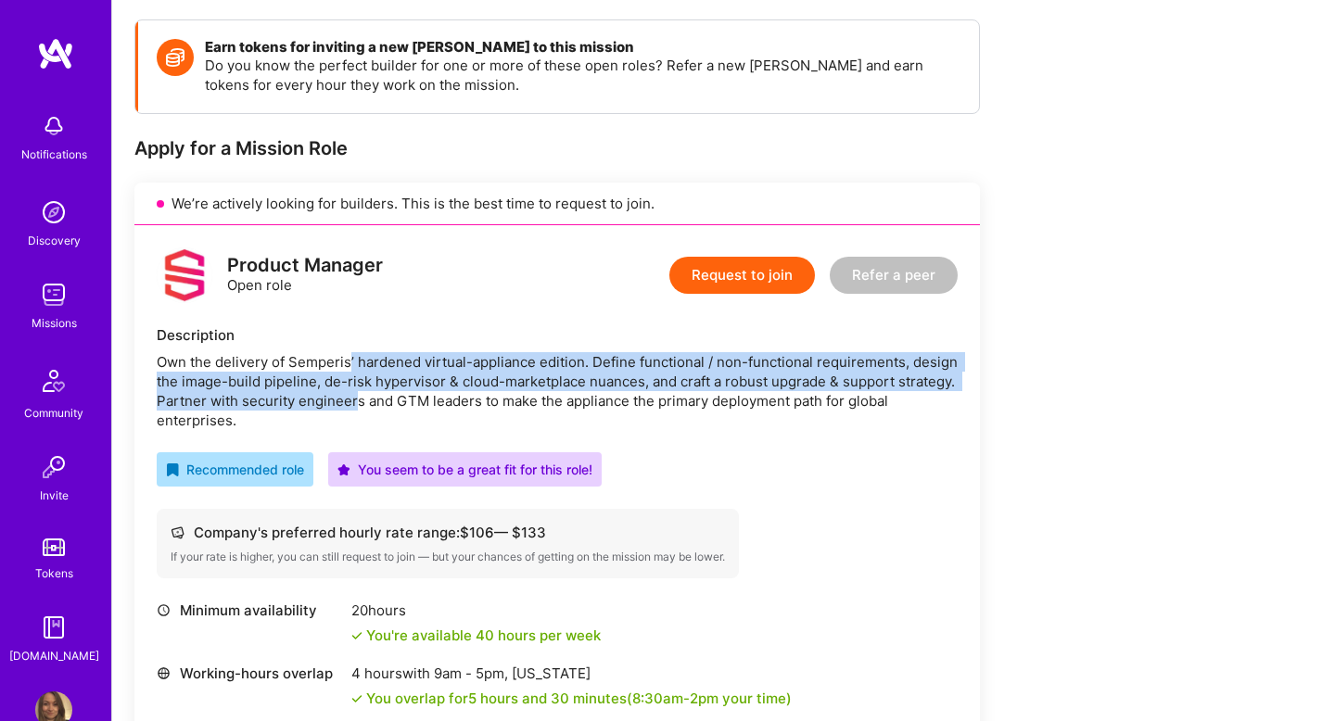
drag, startPoint x: 351, startPoint y: 357, endPoint x: 358, endPoint y: 413, distance: 56.9
click at [358, 413] on div "Own the delivery of Semperis’ hardened virtual-appliance edition. Define functi…" at bounding box center [557, 391] width 801 height 78
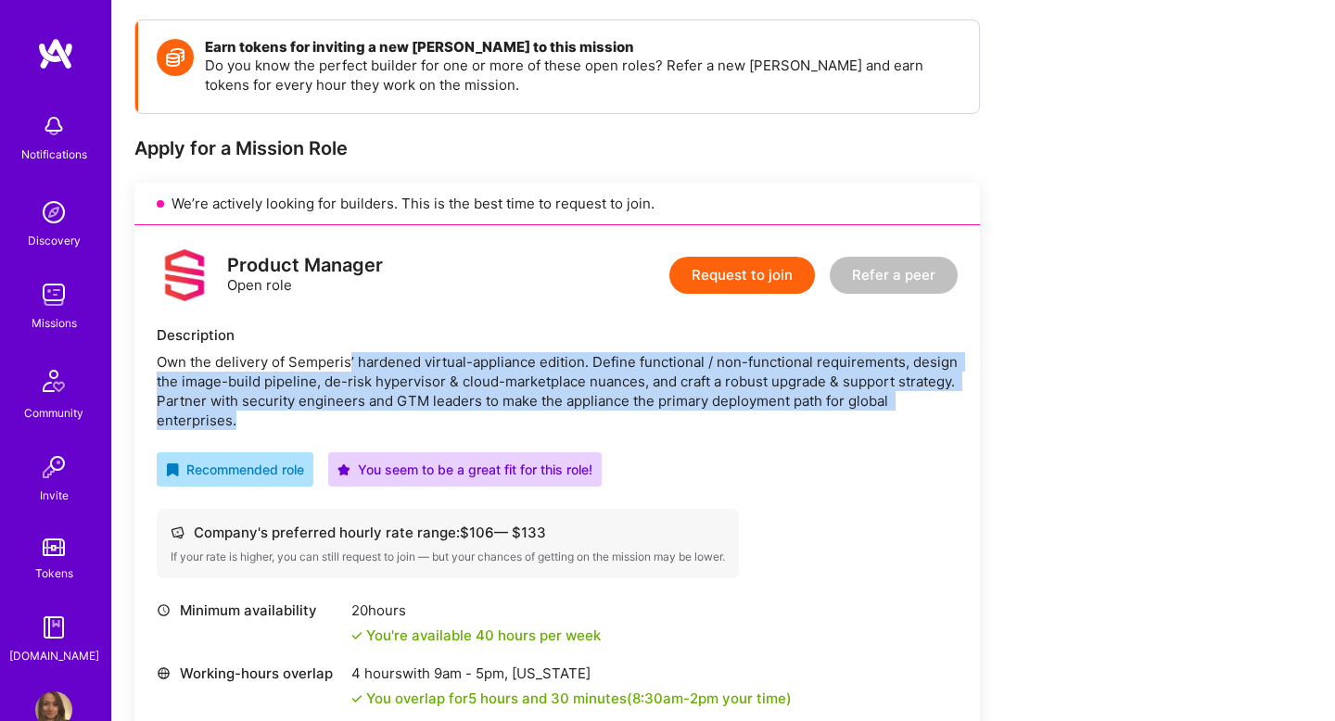
click at [358, 413] on div "Own the delivery of Semperis’ hardened virtual-appliance edition. Define functi…" at bounding box center [557, 391] width 801 height 78
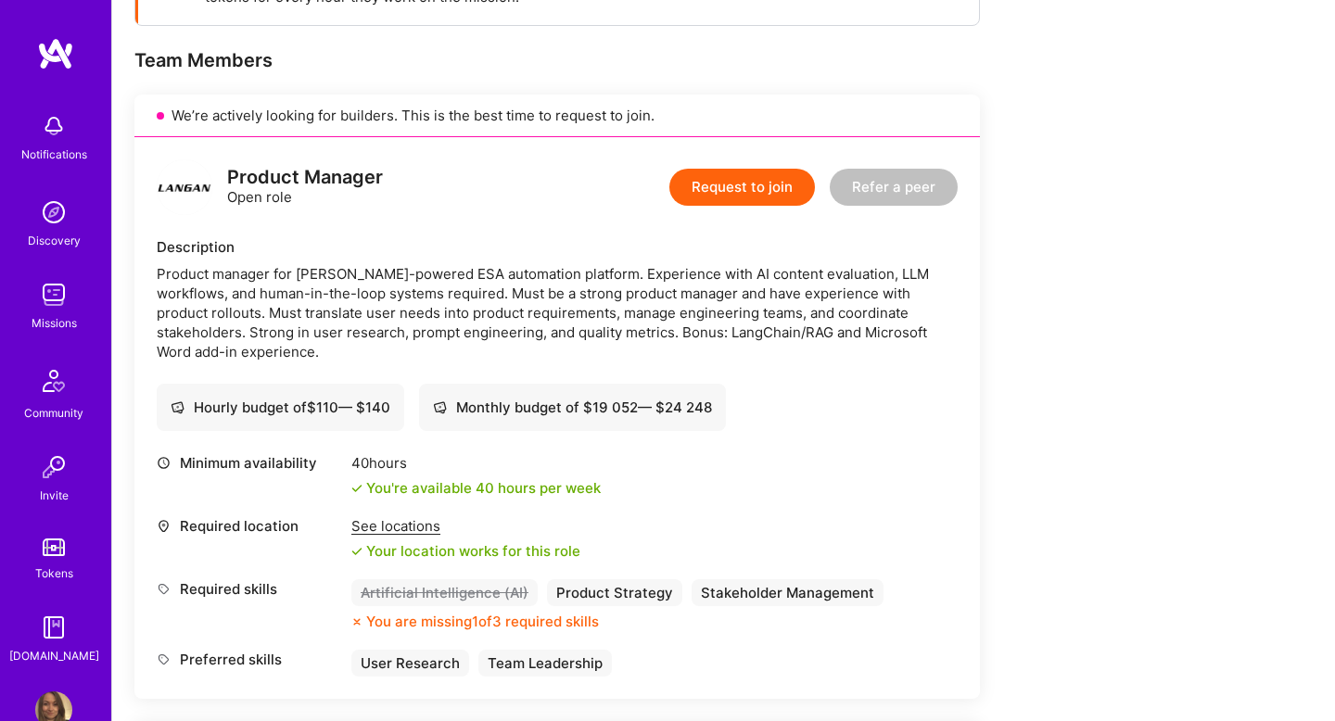
scroll to position [337, 0]
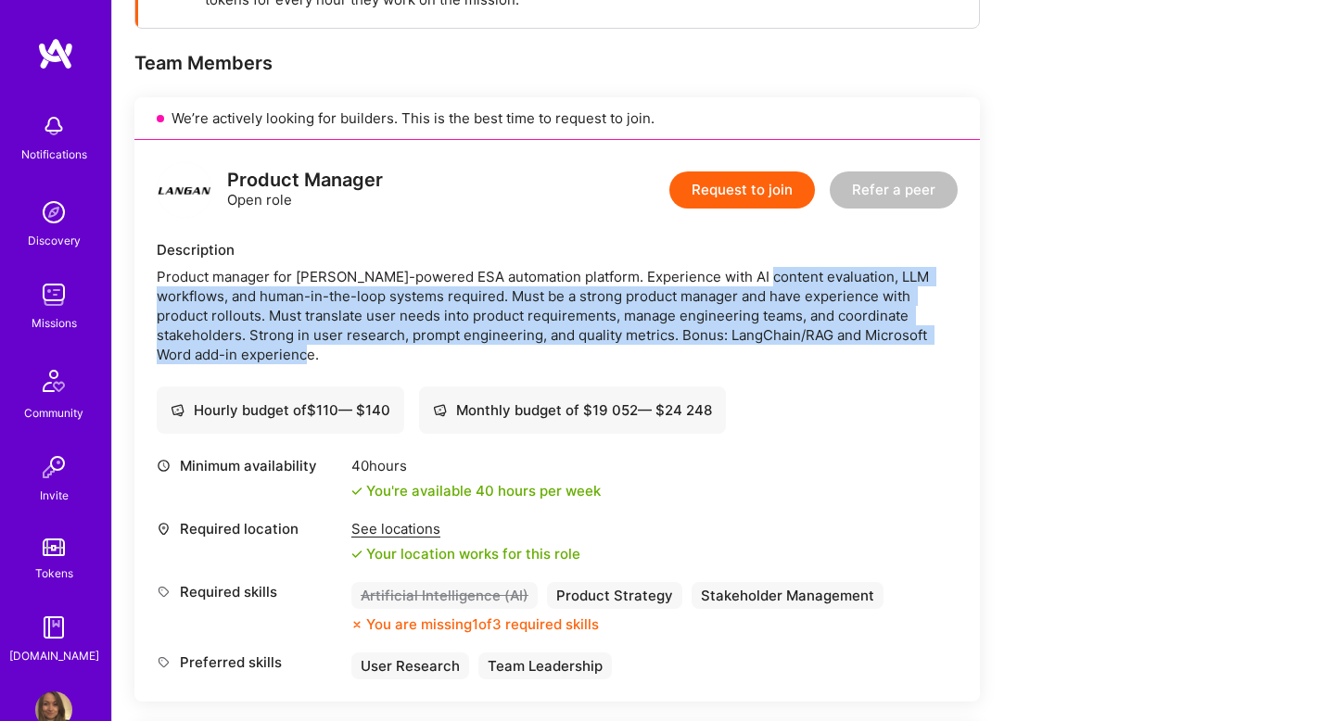
drag, startPoint x: 753, startPoint y: 350, endPoint x: 753, endPoint y: 269, distance: 81.6
click at [753, 269] on div "Product manager for [PERSON_NAME]-powered ESA automation platform. Experience w…" at bounding box center [557, 315] width 801 height 97
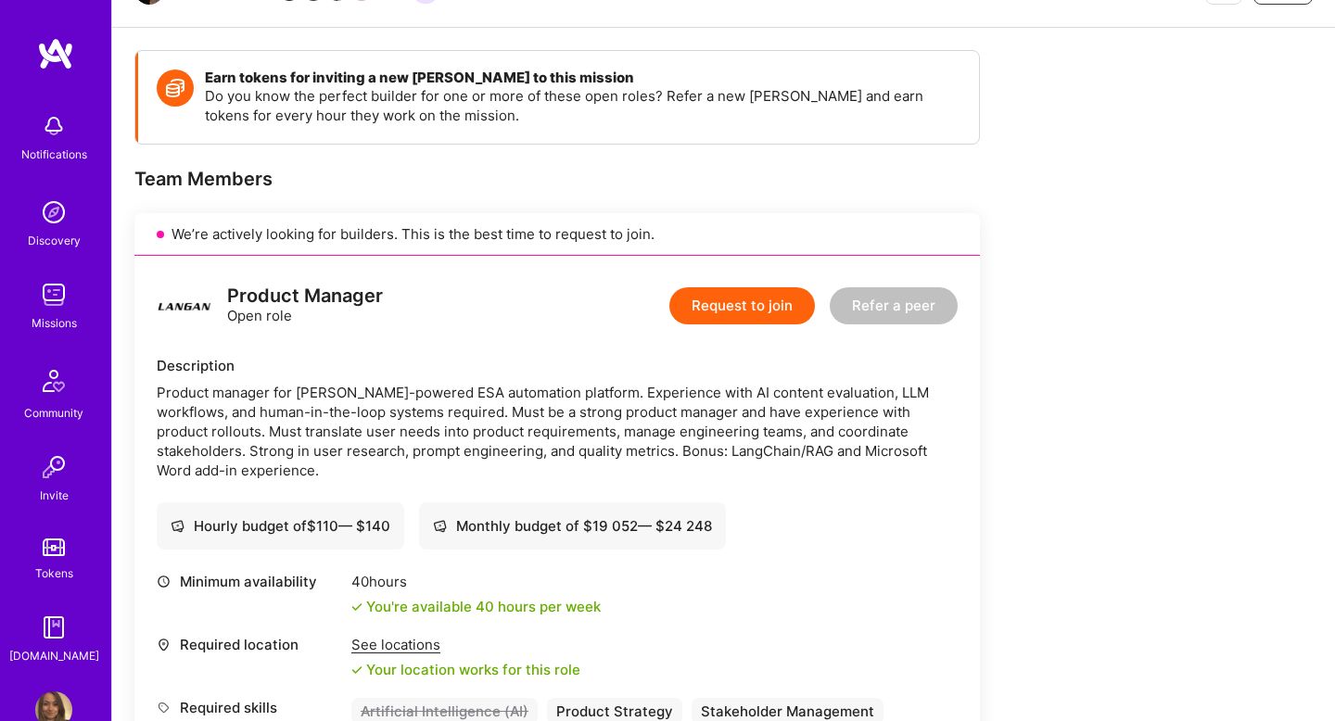
scroll to position [193, 0]
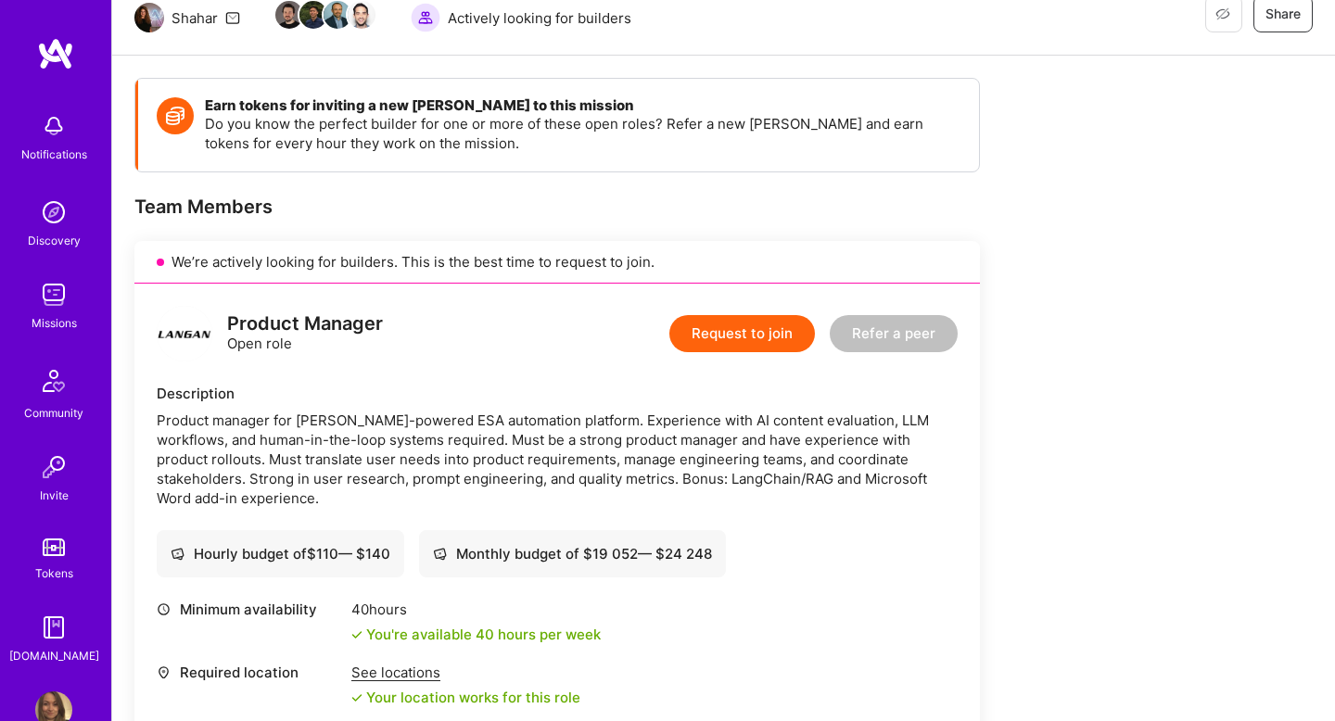
click at [196, 334] on img at bounding box center [185, 334] width 56 height 56
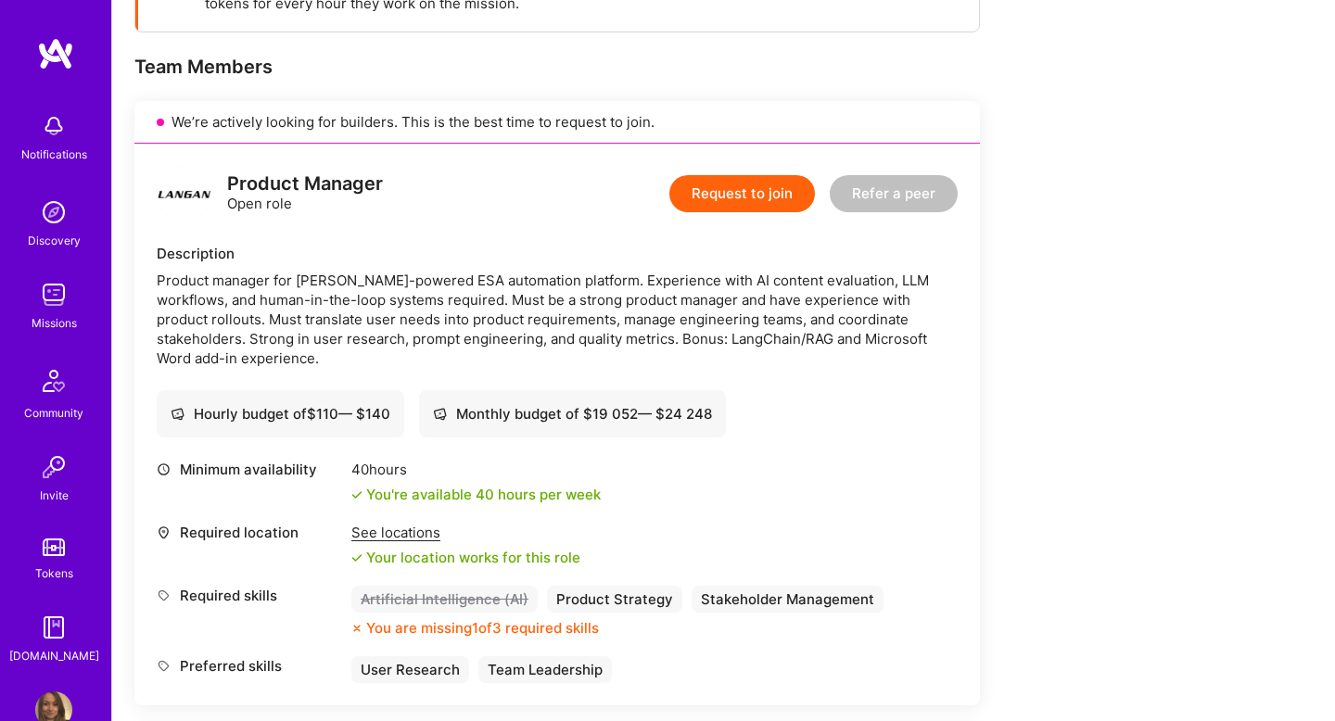
scroll to position [0, 0]
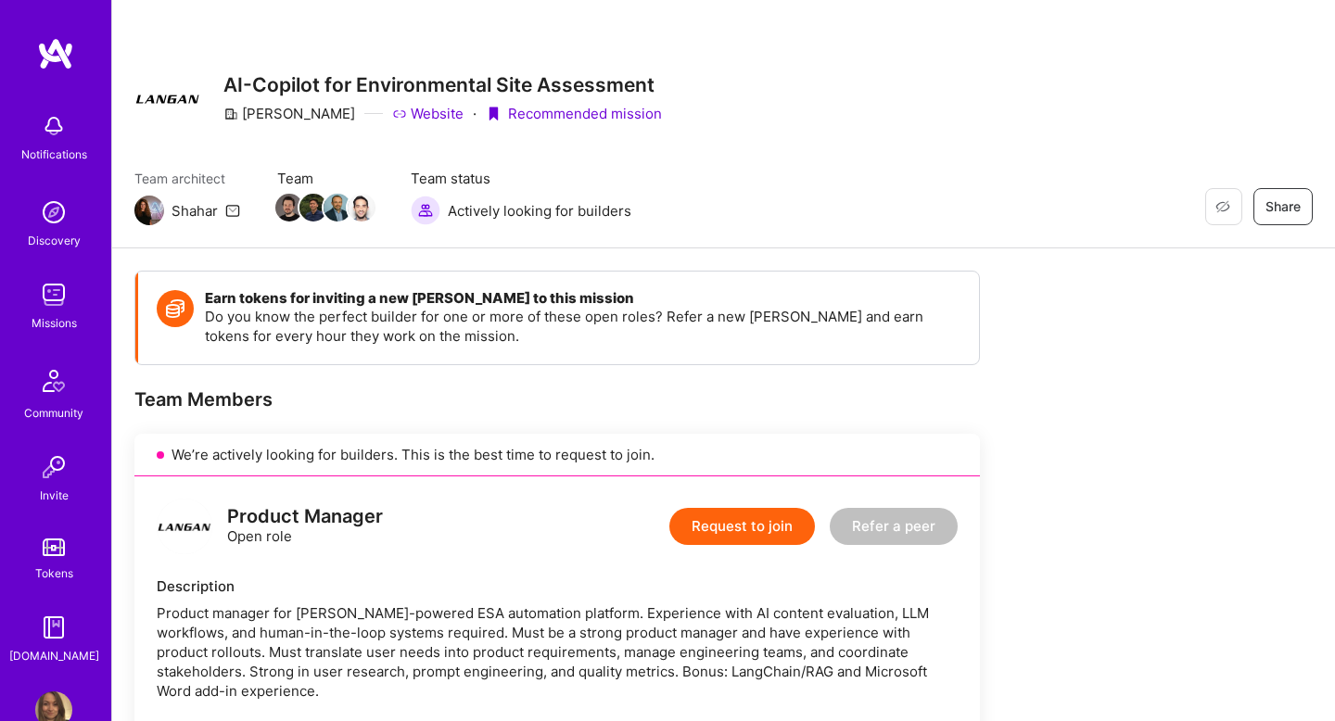
click at [392, 120] on link "Website" at bounding box center [427, 113] width 71 height 19
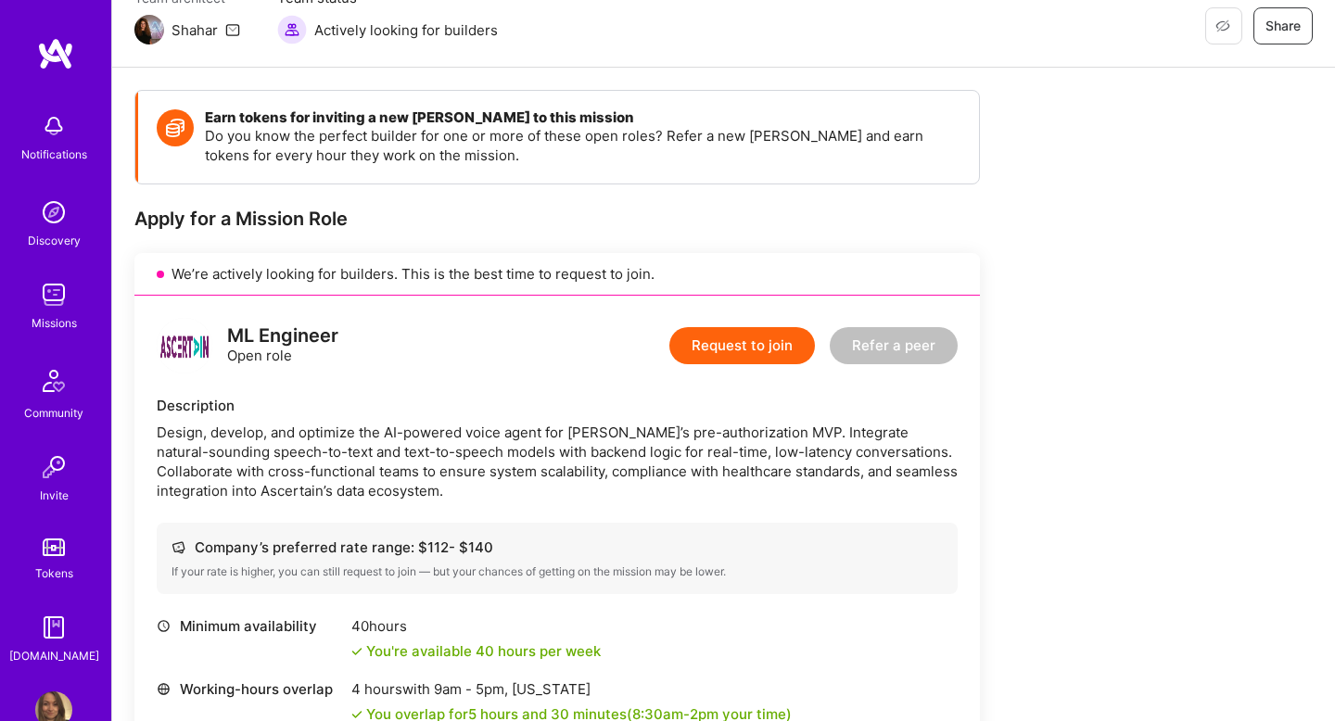
scroll to position [182, 0]
